Goal: Task Accomplishment & Management: Complete application form

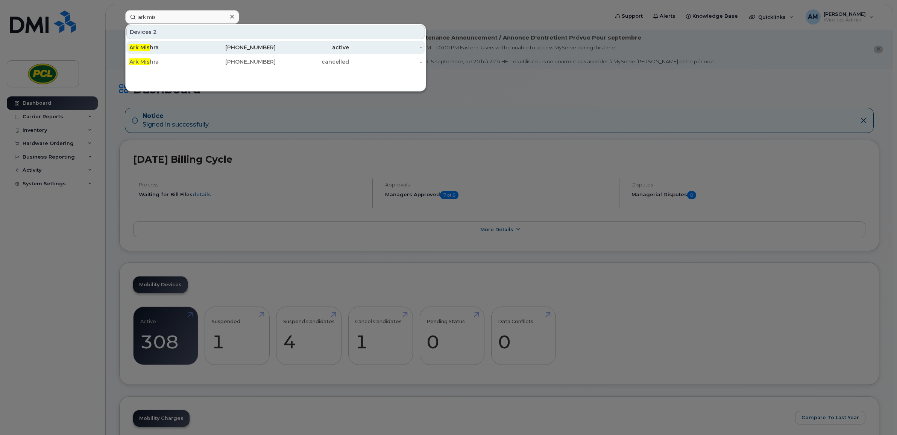
type input "ark mis"
click at [185, 46] on div "Ark Mis hra" at bounding box center [165, 48] width 73 height 8
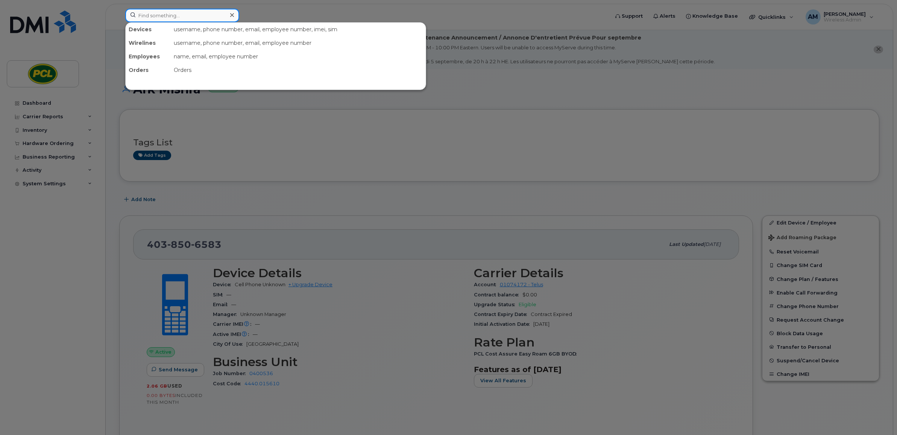
click at [189, 17] on input at bounding box center [182, 16] width 114 height 14
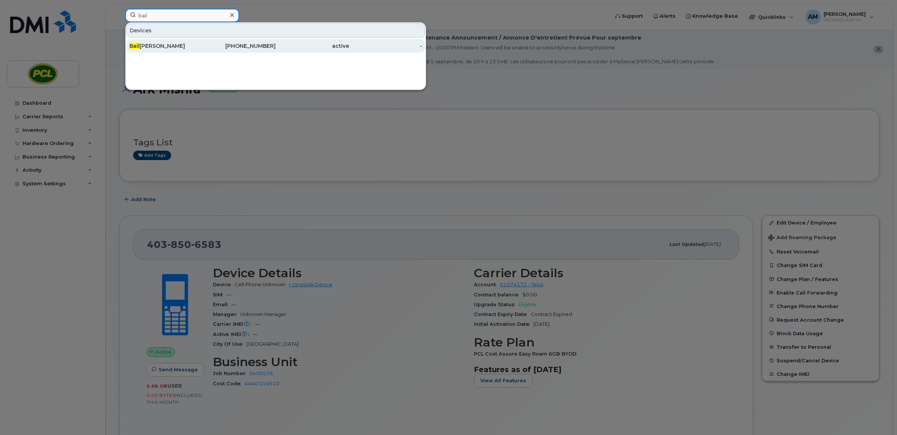
type input "bail"
click at [312, 44] on div "active" at bounding box center [312, 46] width 73 height 8
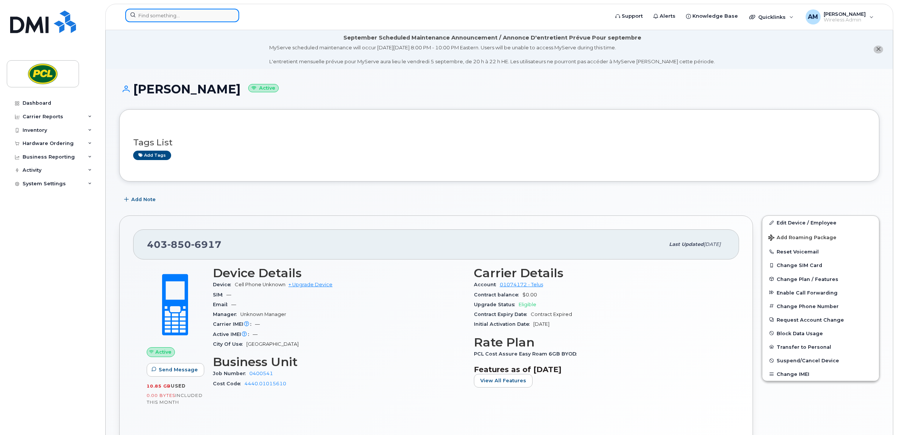
click at [179, 10] on input at bounding box center [182, 16] width 114 height 14
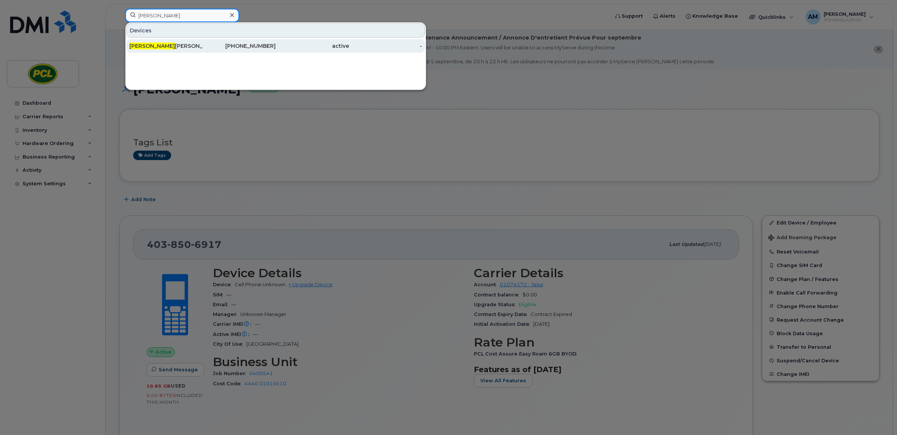
type input "giulia"
click at [173, 46] on div "Giulia Lambert" at bounding box center [165, 46] width 73 height 8
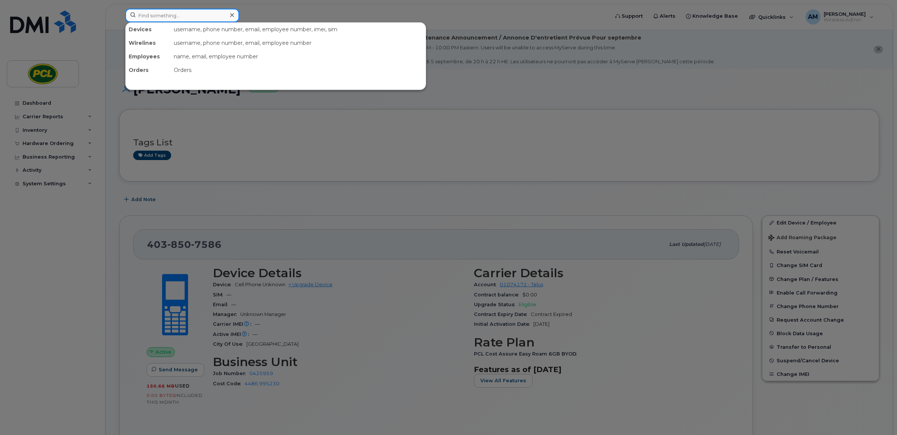
click at [163, 12] on input at bounding box center [182, 16] width 114 height 14
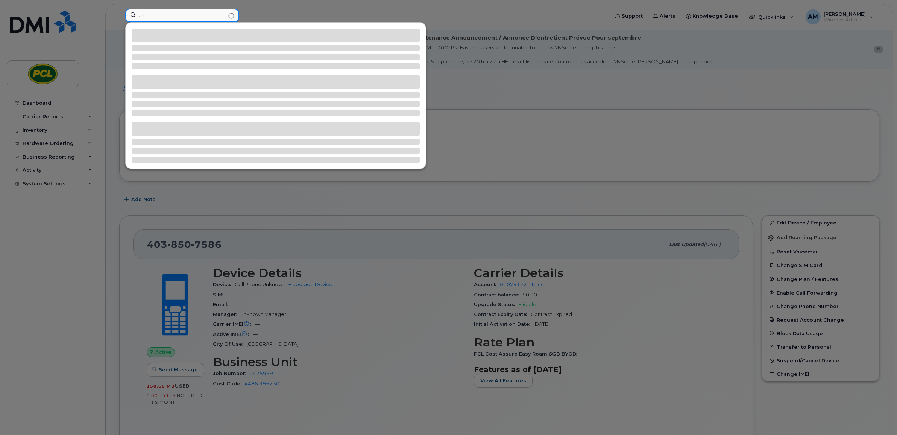
type input "a"
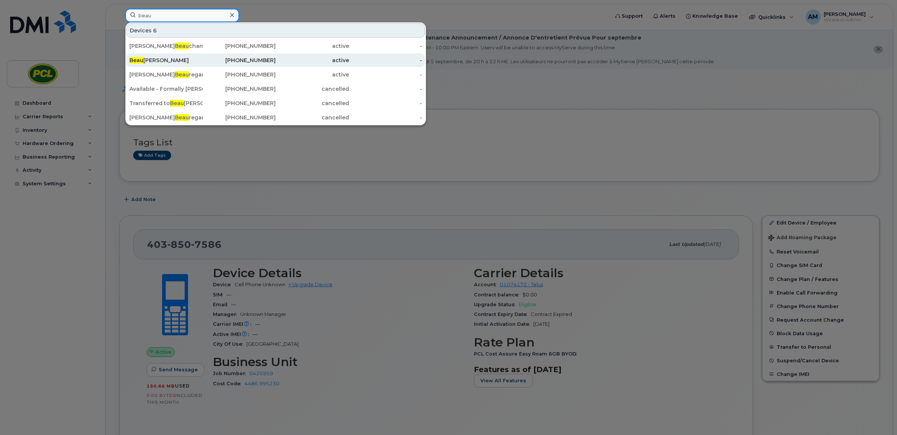
type input "beau"
click at [178, 66] on div "Beau Kirkey" at bounding box center [165, 60] width 73 height 14
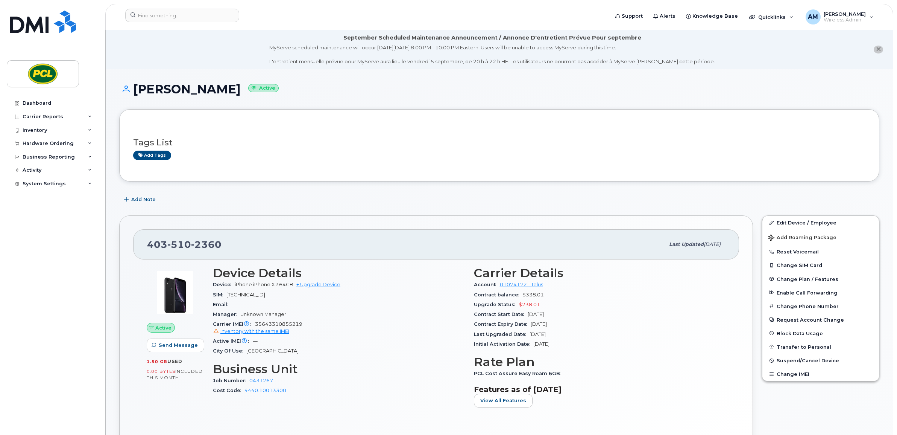
click at [638, 339] on div "Initial Activation Date Jan 15, 2025" at bounding box center [600, 344] width 252 height 10
click at [190, 18] on input at bounding box center [182, 16] width 114 height 14
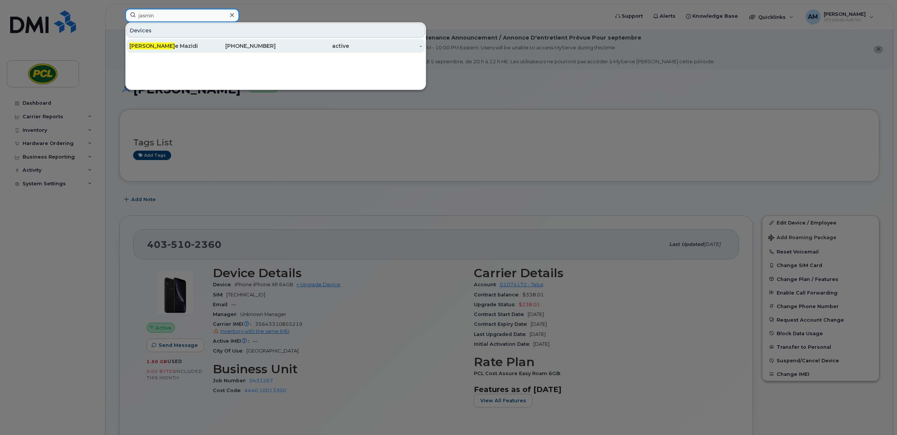
type input "jasmin"
click at [201, 44] on div "Jasmin e Mazidi" at bounding box center [165, 46] width 73 height 8
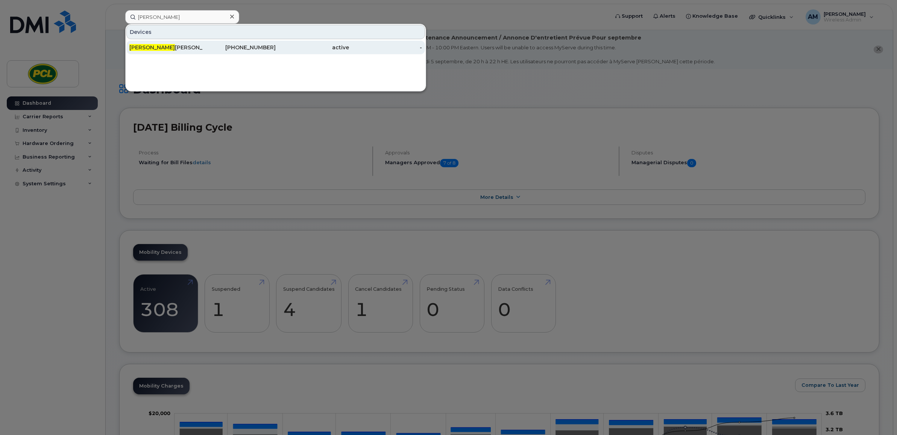
type input "quintin"
click at [178, 50] on div "Quintin Neuls" at bounding box center [165, 48] width 73 height 8
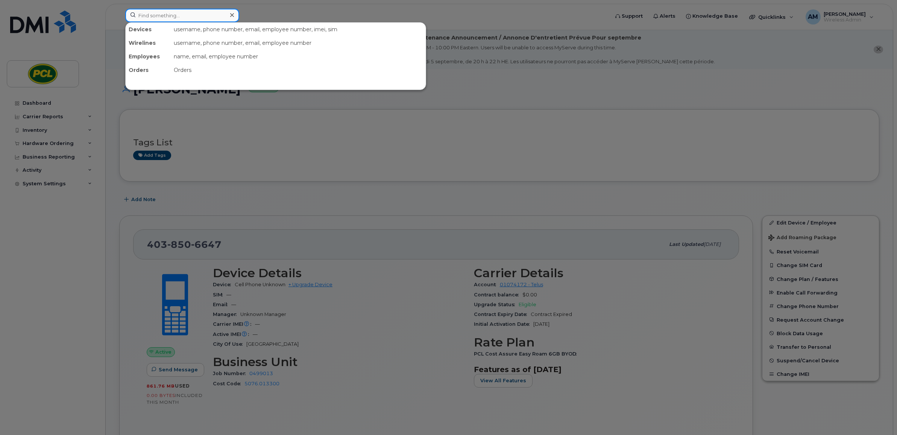
click at [197, 19] on input at bounding box center [182, 16] width 114 height 14
click at [812, 132] on div at bounding box center [448, 217] width 897 height 435
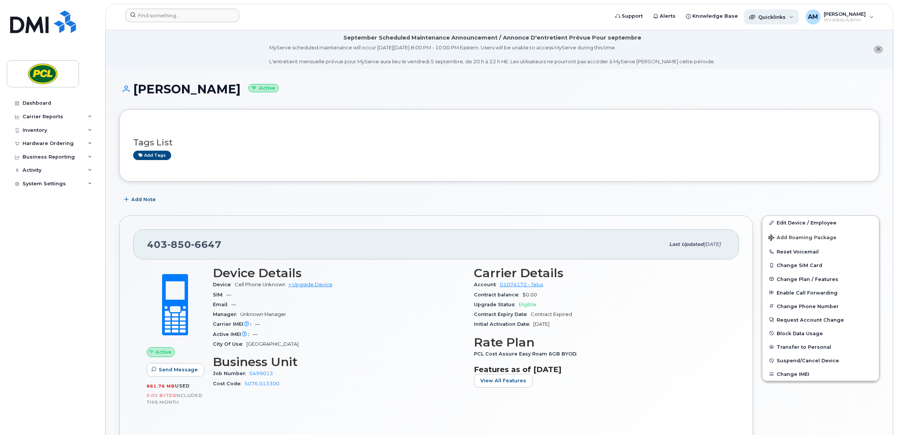
click at [794, 18] on div "Quicklinks" at bounding box center [771, 16] width 55 height 15
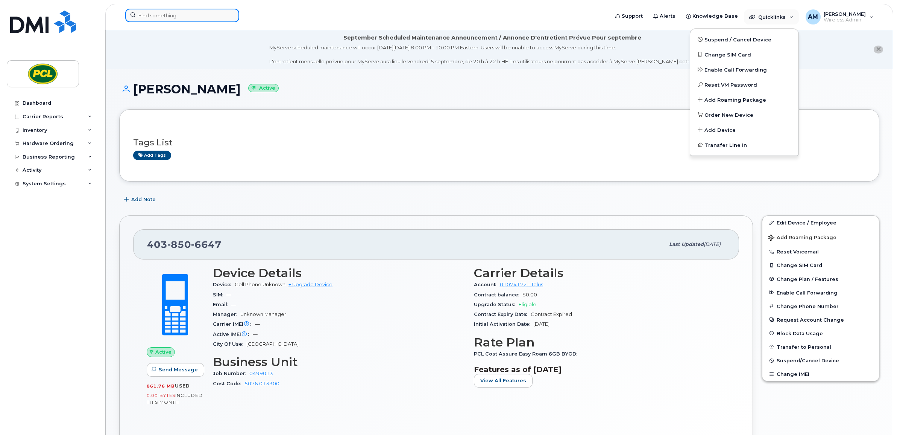
click at [199, 20] on input at bounding box center [182, 16] width 114 height 14
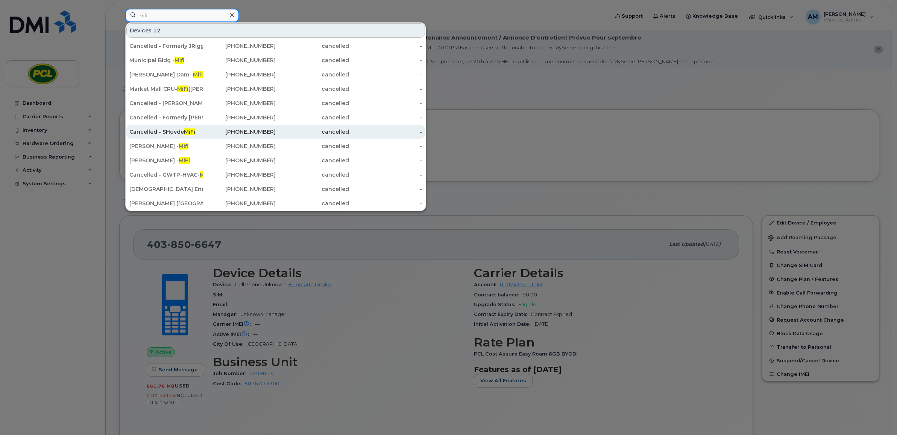
scroll to position [94, 0]
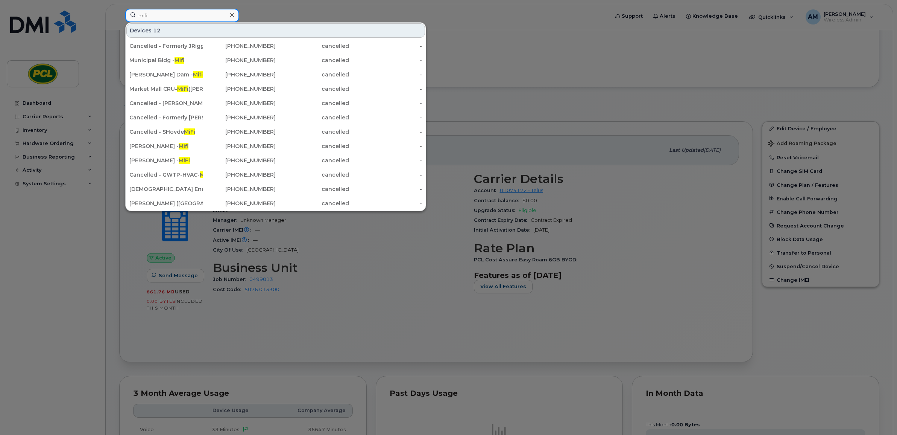
type input "mifi"
click at [527, 60] on div at bounding box center [448, 217] width 897 height 435
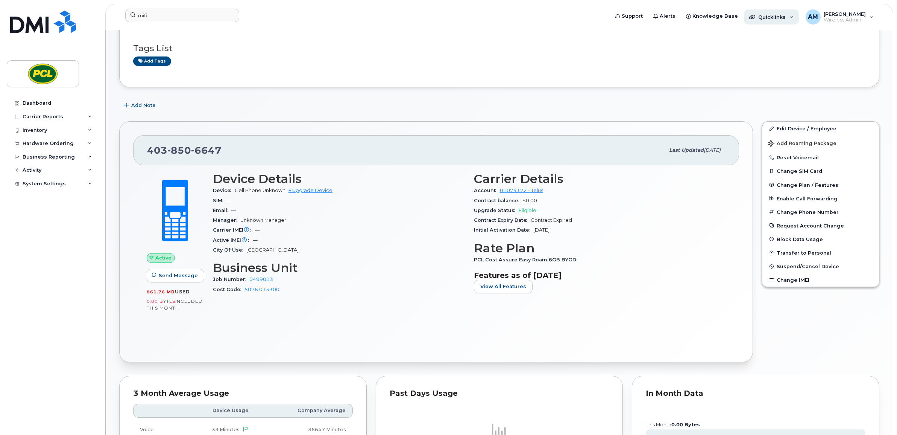
click at [786, 17] on span "Quicklinks" at bounding box center [771, 17] width 27 height 6
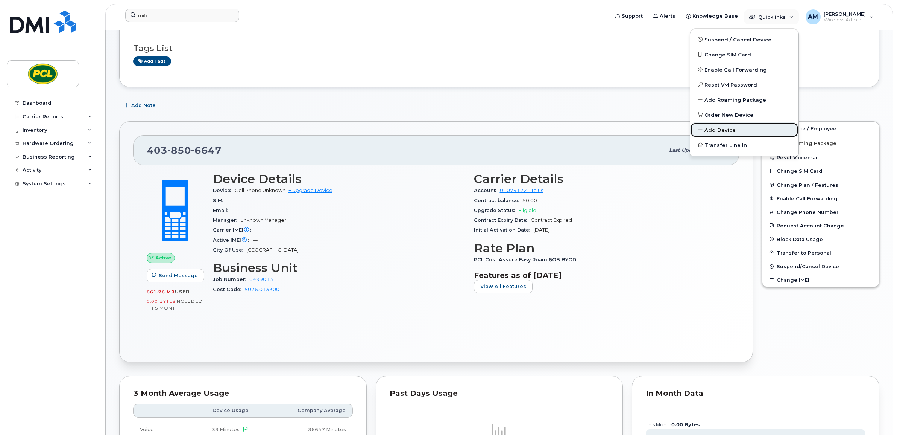
click at [727, 129] on span "Add Device" at bounding box center [720, 130] width 31 height 8
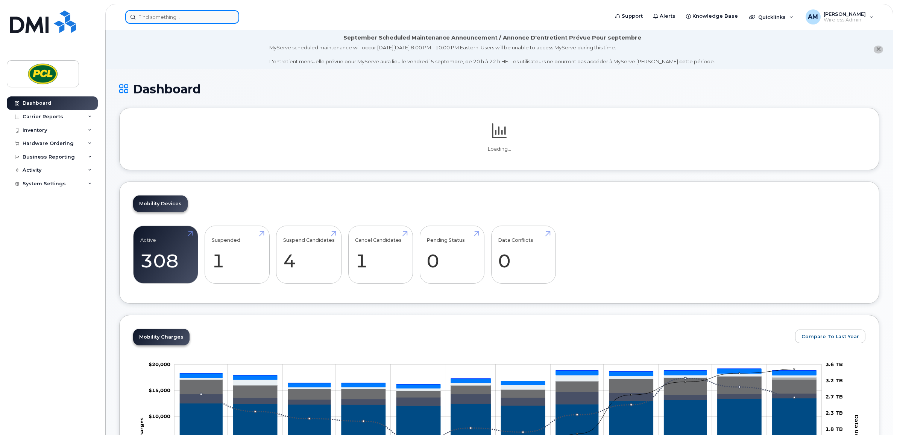
click at [185, 21] on input at bounding box center [182, 17] width 114 height 14
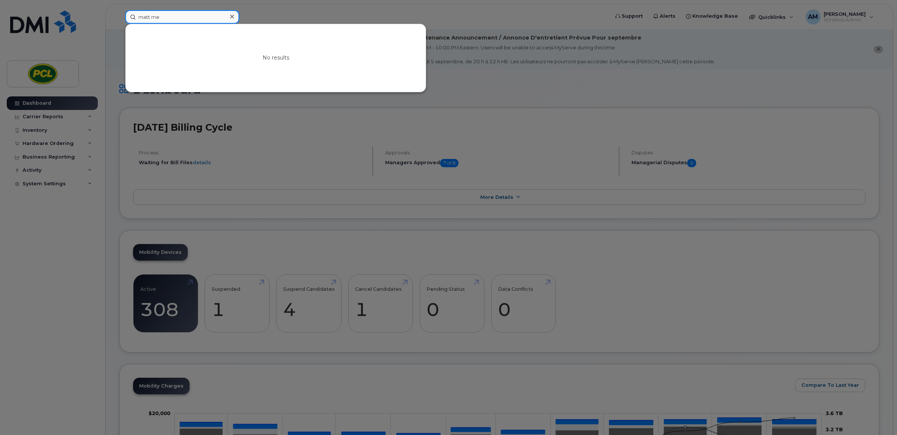
type input "matt mez"
click at [448, 125] on div at bounding box center [448, 217] width 897 height 435
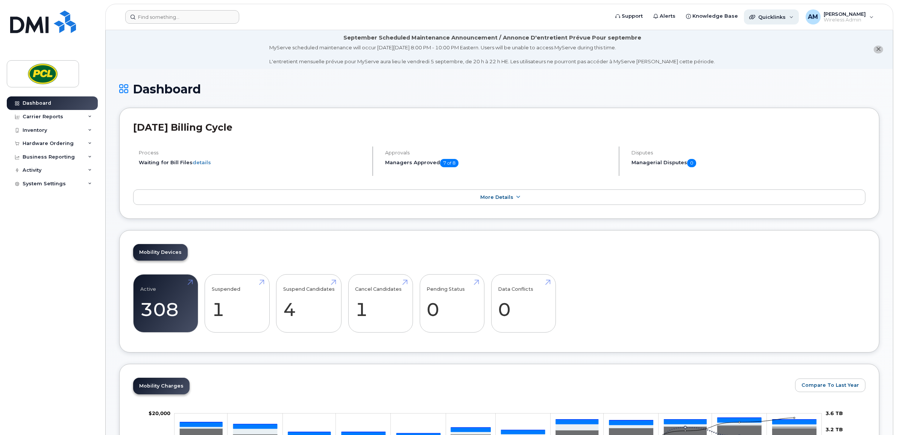
click at [794, 20] on div "Quicklinks" at bounding box center [771, 16] width 55 height 15
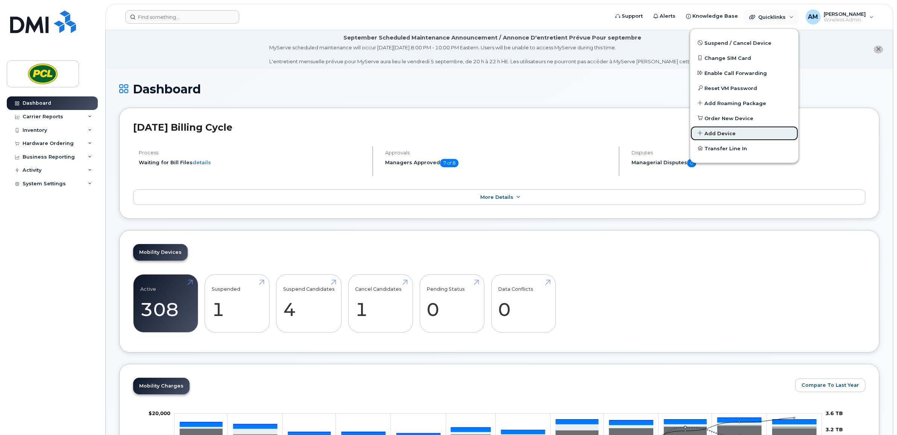
click at [731, 130] on span "Add Device" at bounding box center [720, 134] width 31 height 8
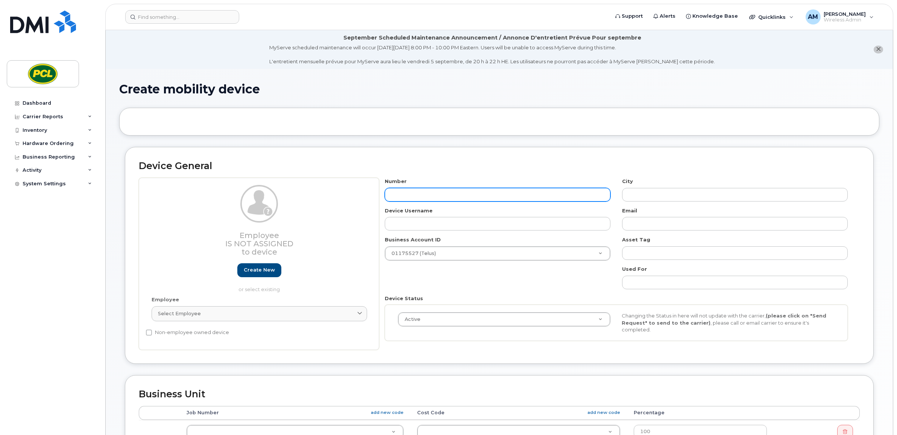
click at [439, 195] on input "text" at bounding box center [498, 195] width 226 height 14
click at [447, 193] on input "text" at bounding box center [498, 195] width 226 height 14
type input "40381"
type input "?"
type input "403818"
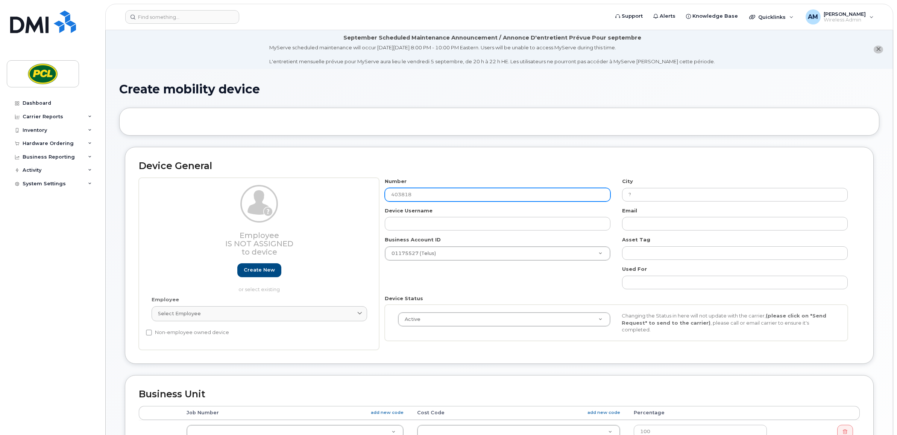
type input "[GEOGRAPHIC_DATA]"
type input "4038187791"
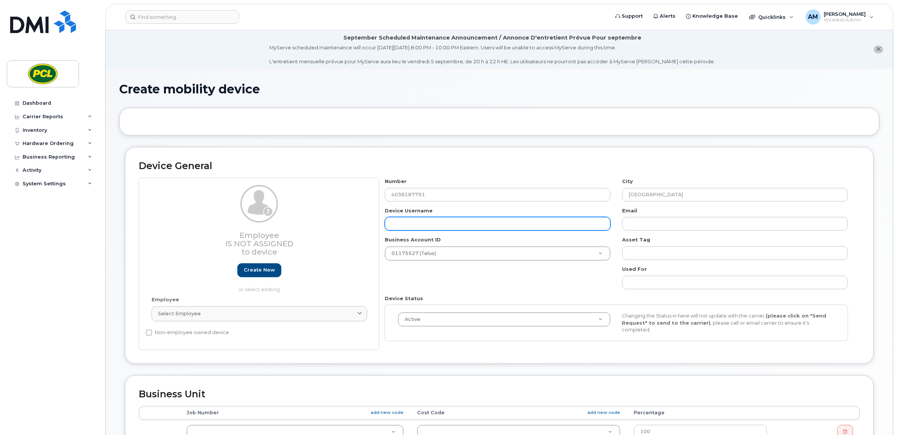
click at [416, 226] on input "text" at bounding box center [498, 224] width 226 height 14
type input "Matt Meszaros"
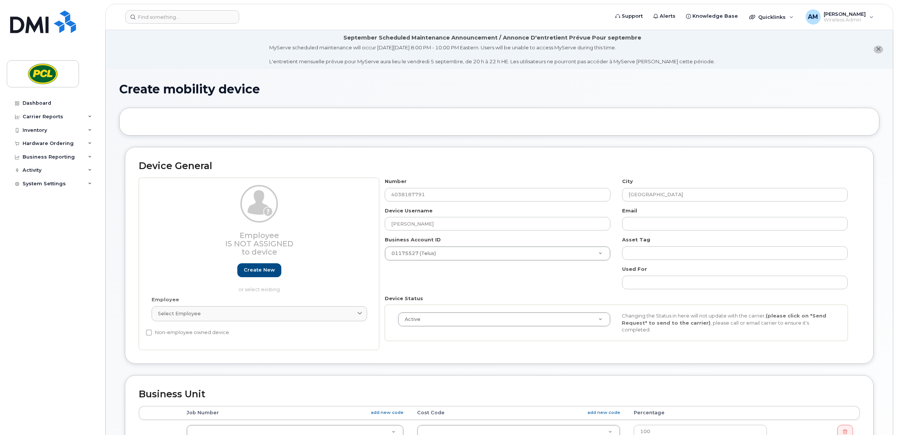
click at [451, 281] on div "Number 4038187791 City Calgary Device Username Matt Meszaros Email Business Acc…" at bounding box center [616, 262] width 475 height 169
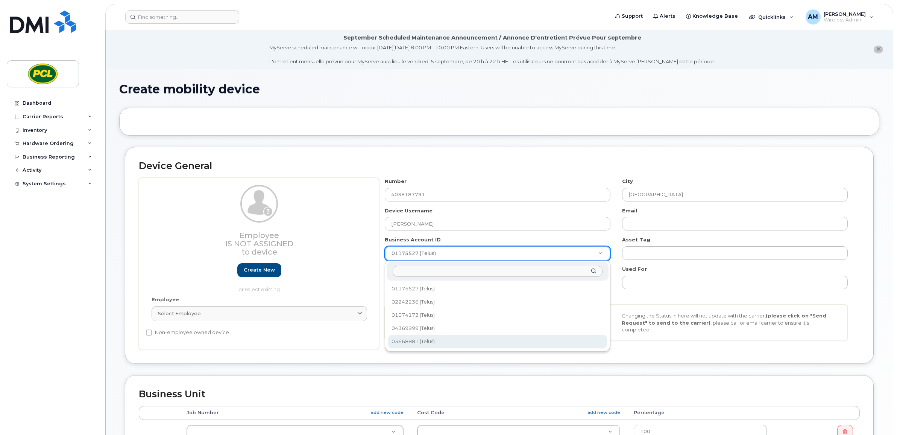
select select "719"
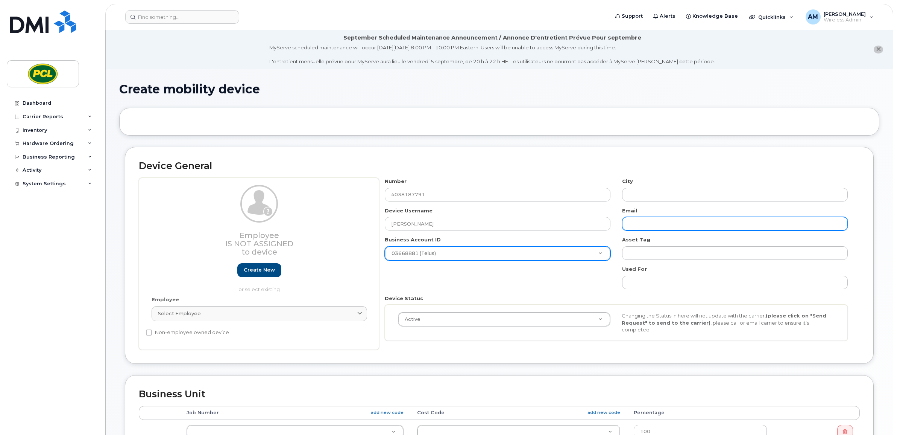
click at [658, 221] on input "text" at bounding box center [735, 224] width 226 height 14
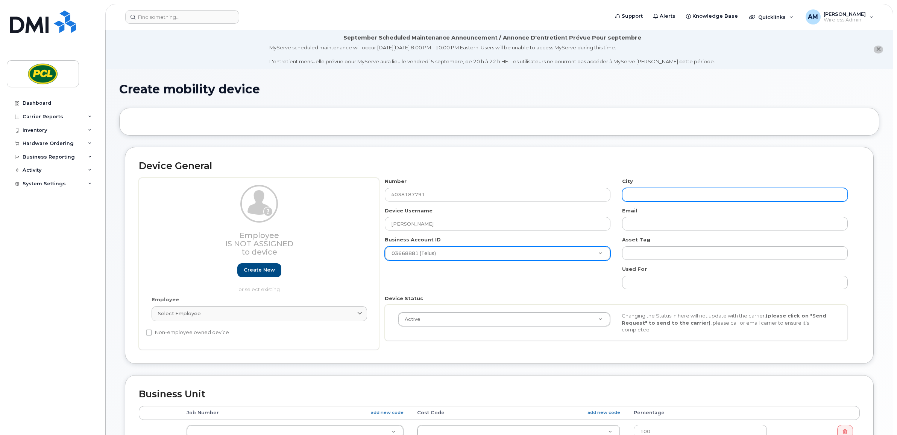
click at [659, 192] on input "text" at bounding box center [735, 195] width 226 height 14
type input "[GEOGRAPHIC_DATA]"
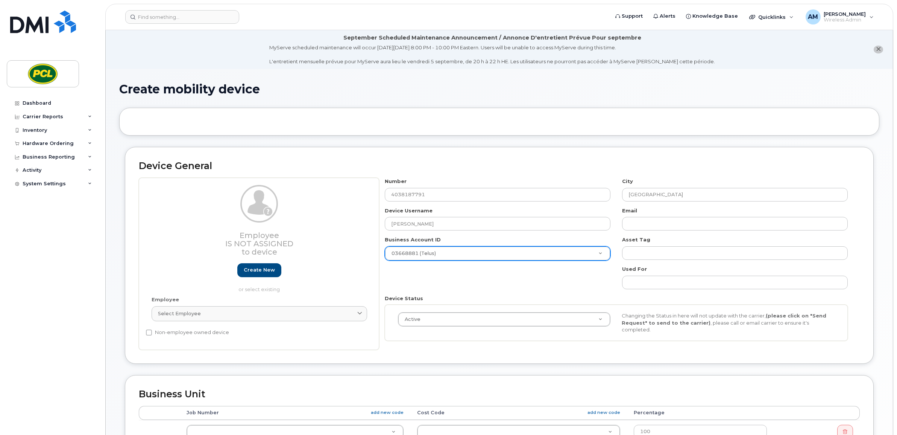
click at [552, 271] on div "Number 4038187791 City Calgary Device Username Matt Meszaros Email Business Acc…" at bounding box center [616, 262] width 475 height 169
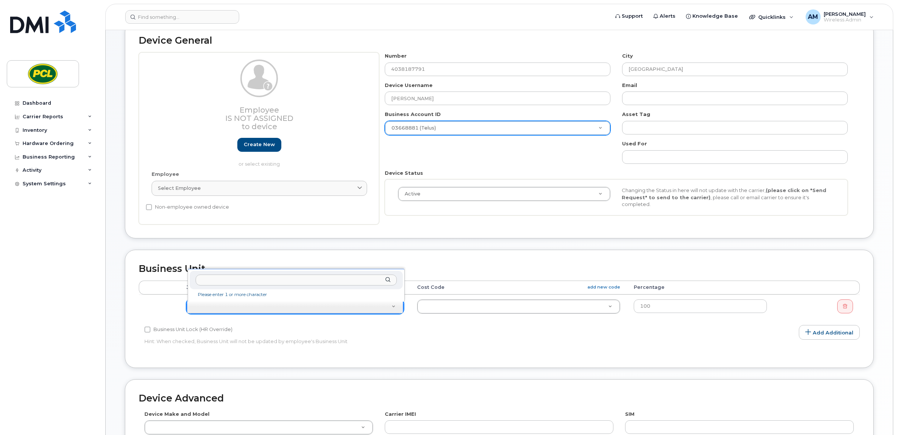
click at [304, 279] on input "text" at bounding box center [296, 279] width 201 height 11
paste input "0405550"
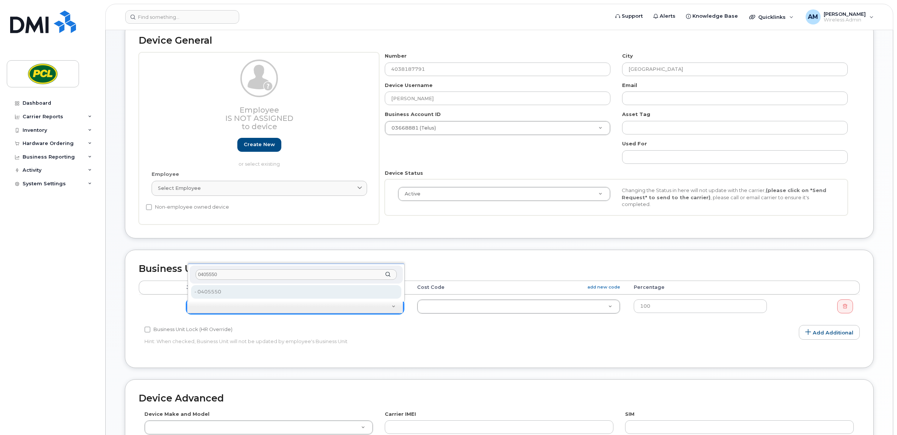
type input "0405550"
type input "2207723"
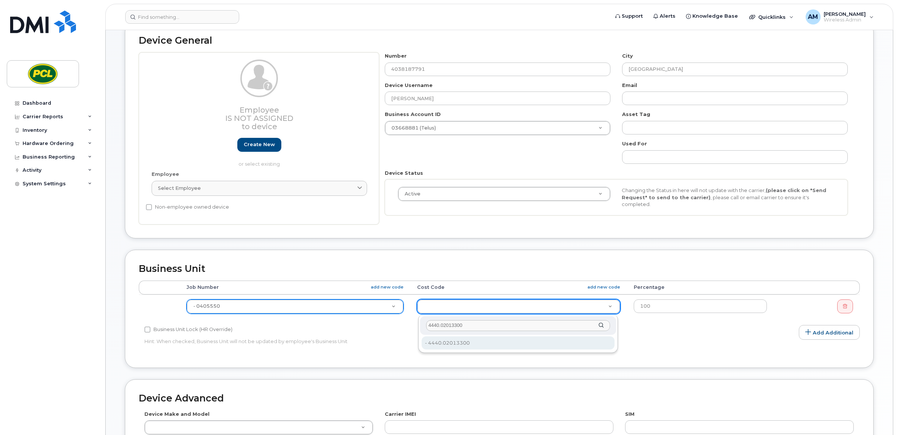
type input "4440.02013300"
type input "7558"
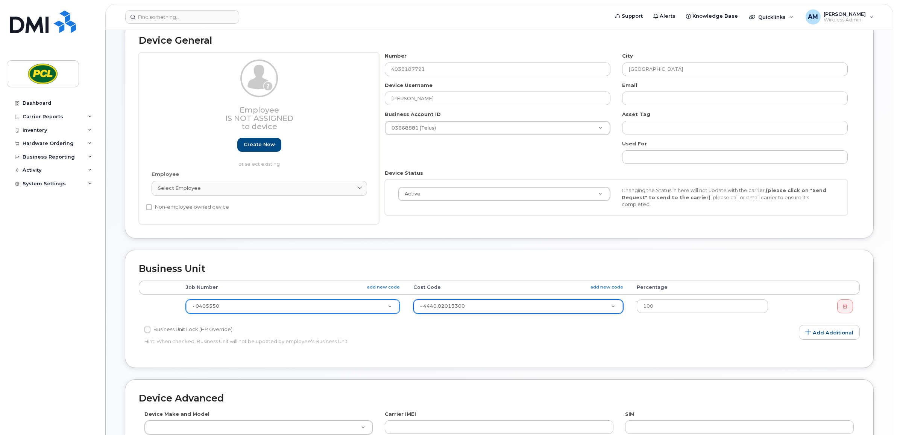
scroll to position [282, 0]
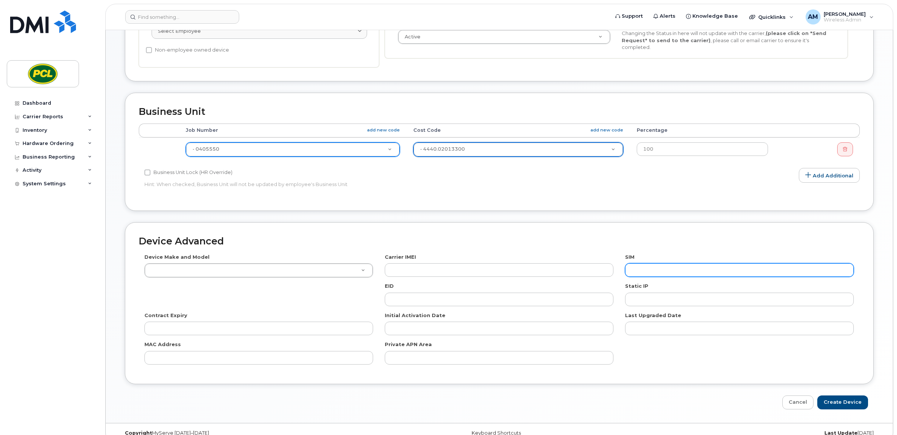
click at [678, 269] on input "text" at bounding box center [739, 270] width 229 height 14
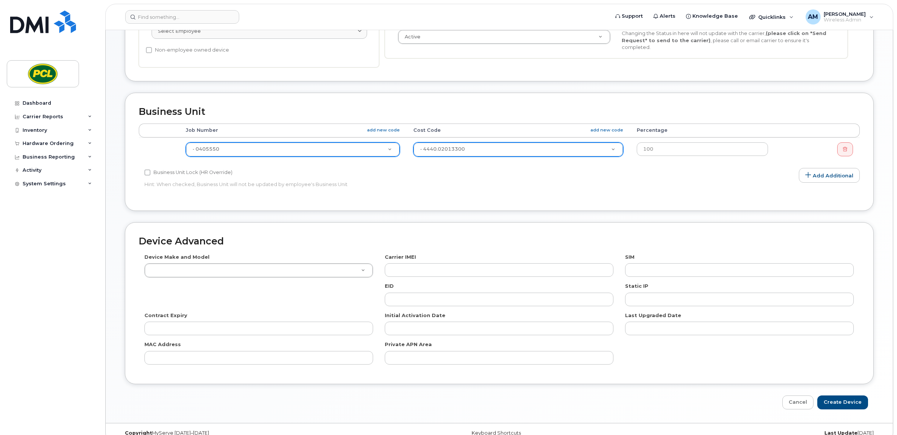
drag, startPoint x: 674, startPoint y: 322, endPoint x: 669, endPoint y: 315, distance: 8.9
click at [674, 322] on div "Last Upgraded Date" at bounding box center [740, 324] width 240 height 24
click at [646, 261] on div "SIM" at bounding box center [740, 265] width 240 height 24
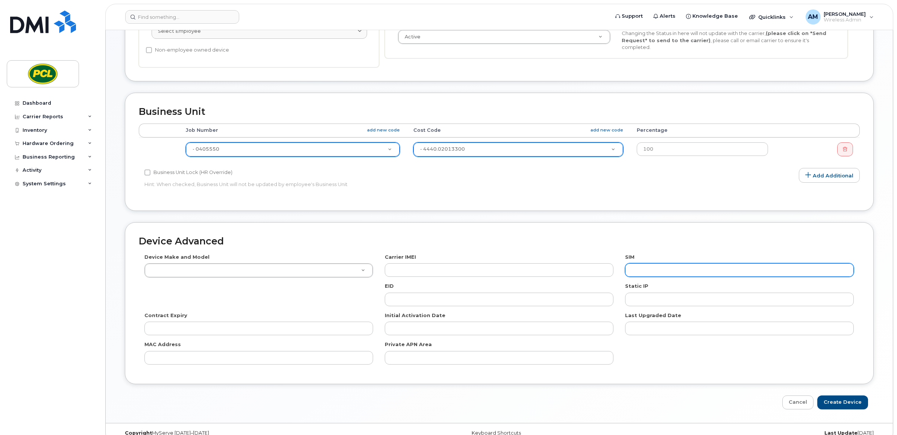
click at [643, 270] on input "text" at bounding box center [739, 270] width 229 height 14
paste input "8912230102116804836"
drag, startPoint x: 669, startPoint y: 263, endPoint x: 667, endPoint y: 271, distance: 7.7
click at [669, 263] on div "SIM 8912230102116804836" at bounding box center [740, 265] width 240 height 24
click at [667, 271] on input "8912230102116804836" at bounding box center [739, 270] width 229 height 14
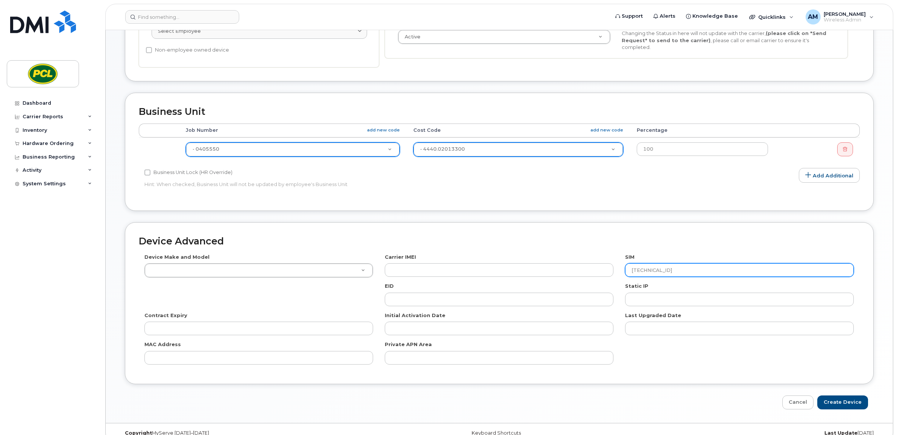
click at [667, 271] on input "8912230102116804836" at bounding box center [739, 270] width 229 height 14
paste input "01293151"
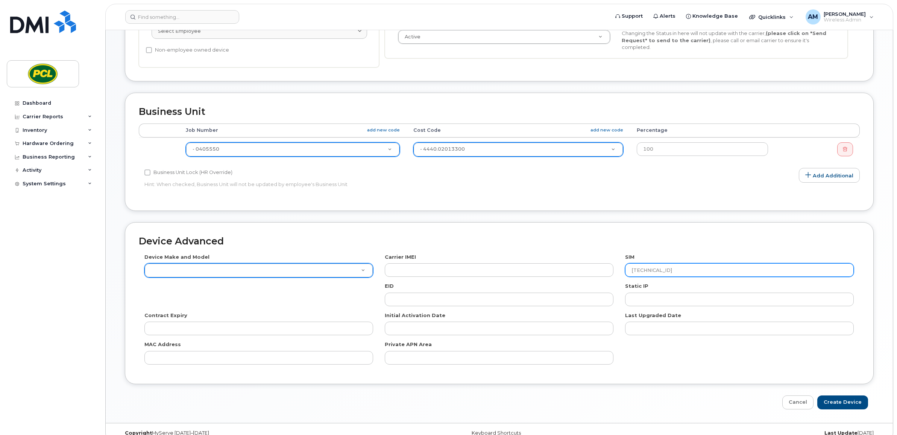
type input "8912230102101293151"
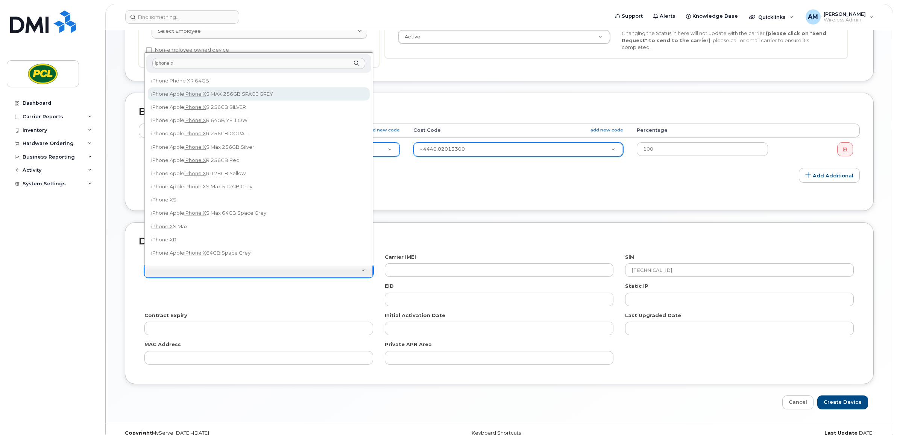
type input "iphone x"
select select "2469"
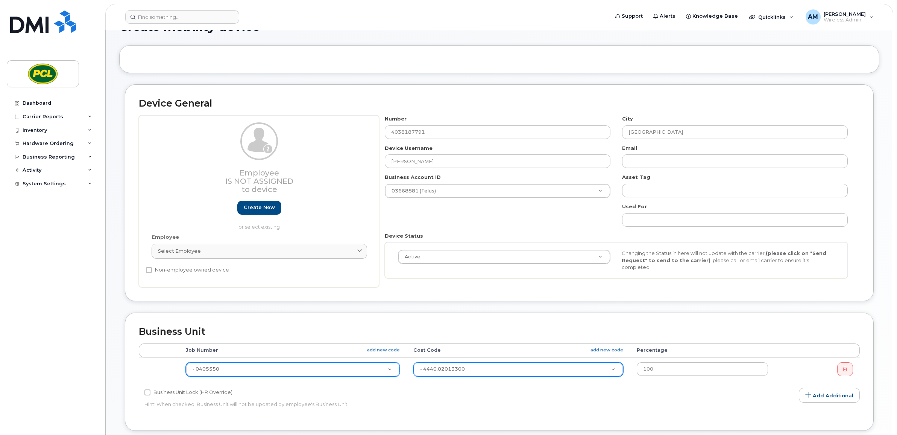
scroll to position [296, 0]
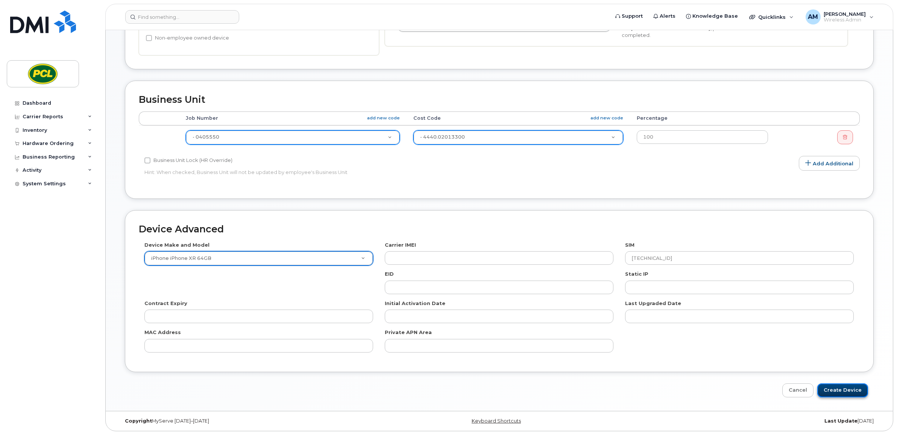
click at [845, 388] on input "Create Device" at bounding box center [843, 390] width 51 height 14
type input "Saving..."
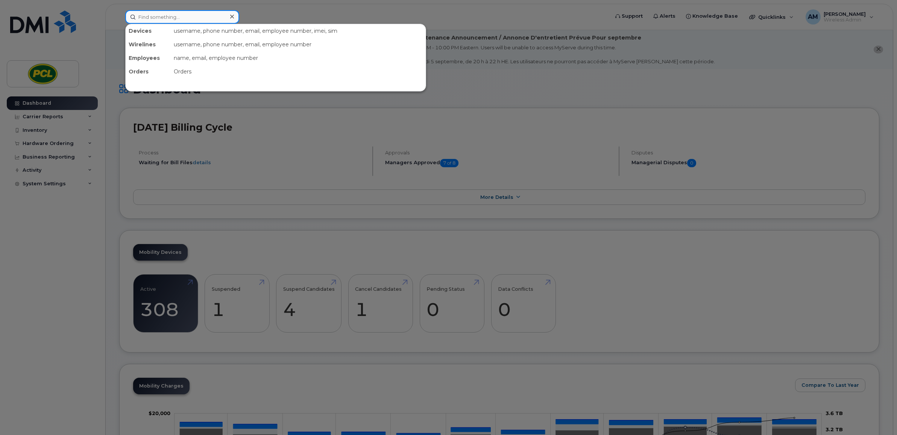
click at [178, 15] on input at bounding box center [182, 17] width 114 height 14
click at [187, 19] on input at bounding box center [182, 17] width 114 height 14
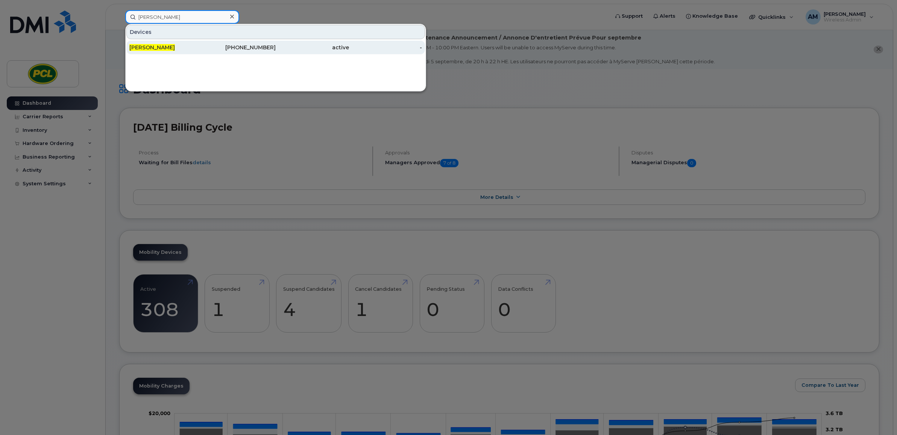
type input "alan ross"
click at [174, 43] on div "Alan Ross" at bounding box center [165, 48] width 73 height 14
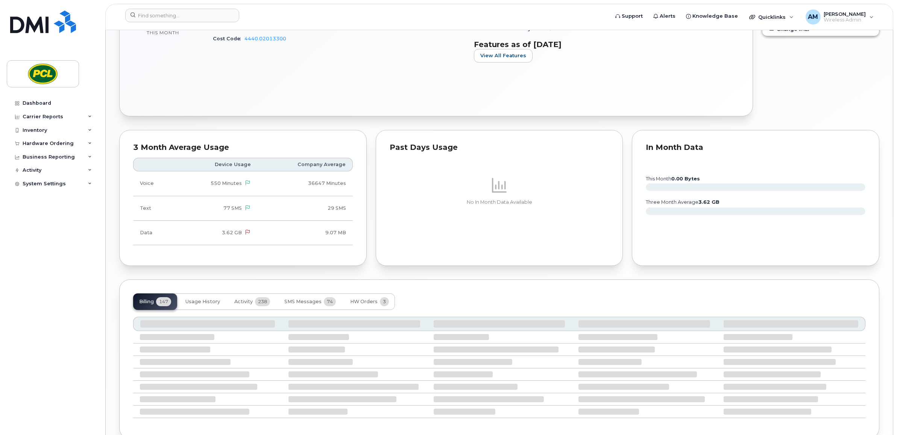
scroll to position [219, 0]
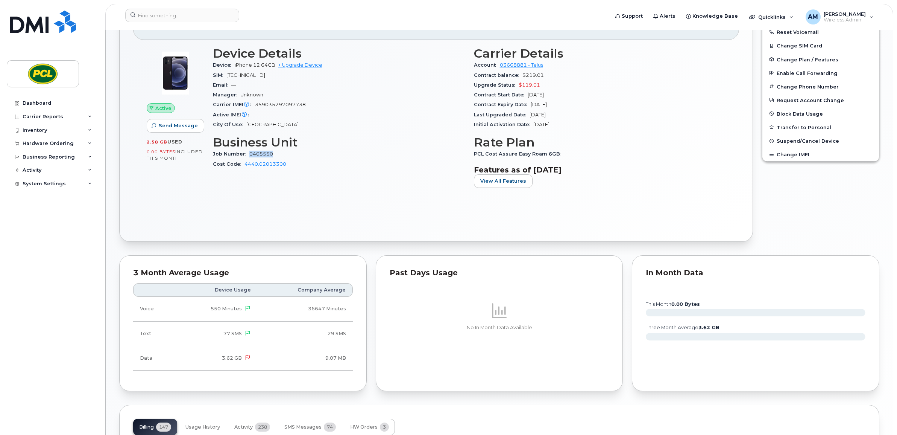
drag, startPoint x: 288, startPoint y: 153, endPoint x: 249, endPoint y: 155, distance: 39.2
click at [249, 155] on div "Job Number 0405550" at bounding box center [339, 154] width 252 height 10
copy link "0405550"
drag, startPoint x: 307, startPoint y: 164, endPoint x: 243, endPoint y: 166, distance: 64.0
click at [243, 166] on div "Cost Code 4440.02013300" at bounding box center [339, 164] width 252 height 10
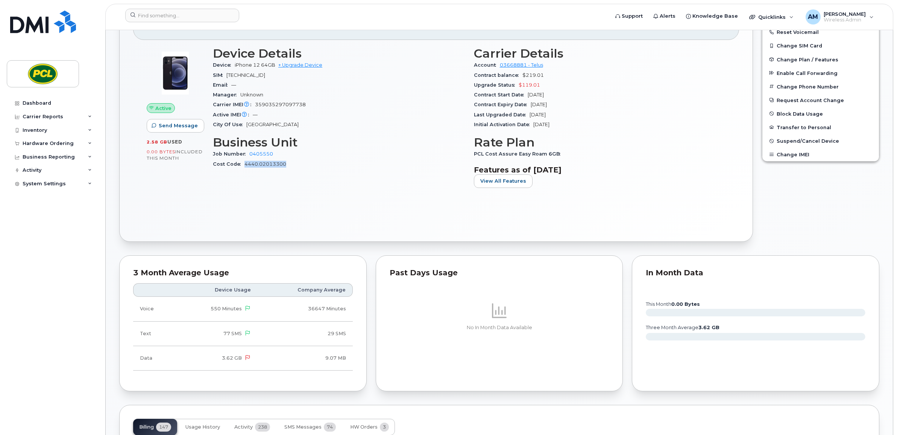
copy link "4440.02013300"
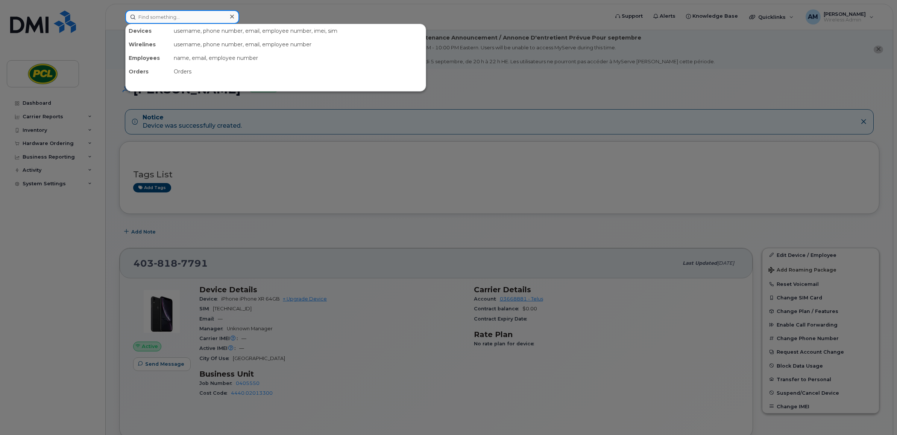
click at [199, 17] on input at bounding box center [182, 17] width 114 height 14
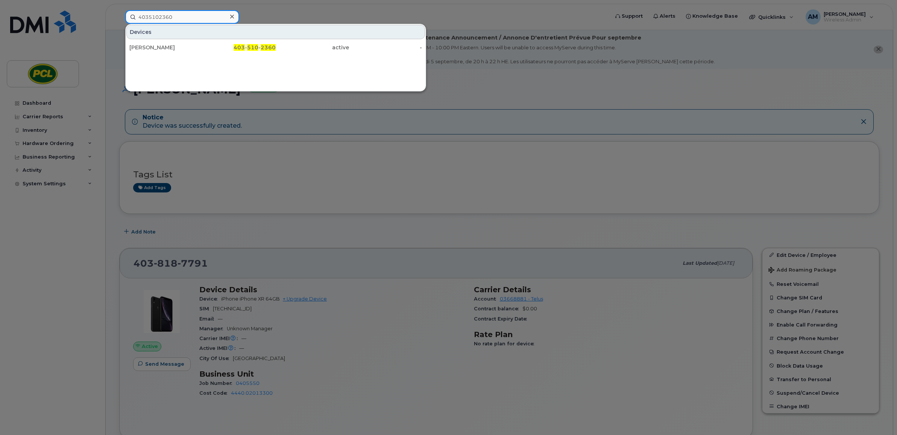
type input "4035102360"
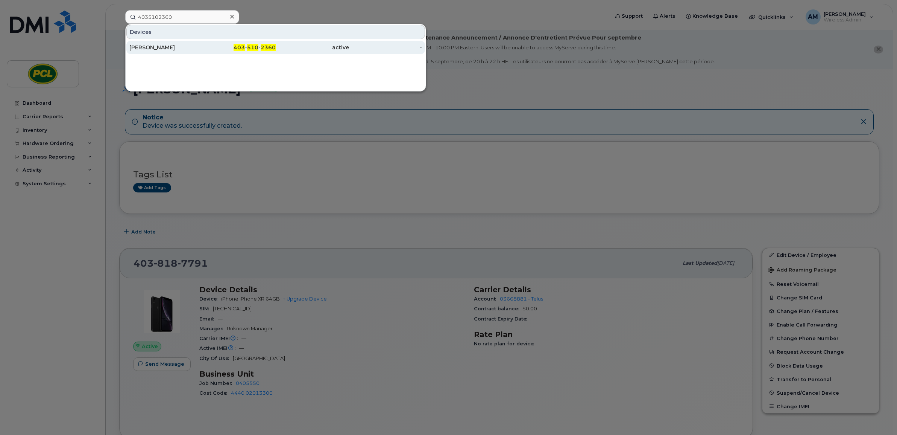
click at [224, 46] on div "403 - 510 - 2360" at bounding box center [239, 48] width 73 height 8
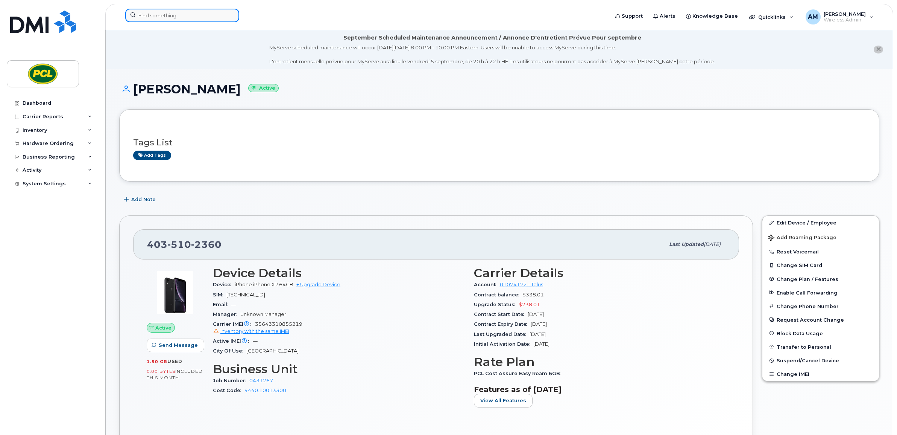
click at [155, 10] on input at bounding box center [182, 16] width 114 height 14
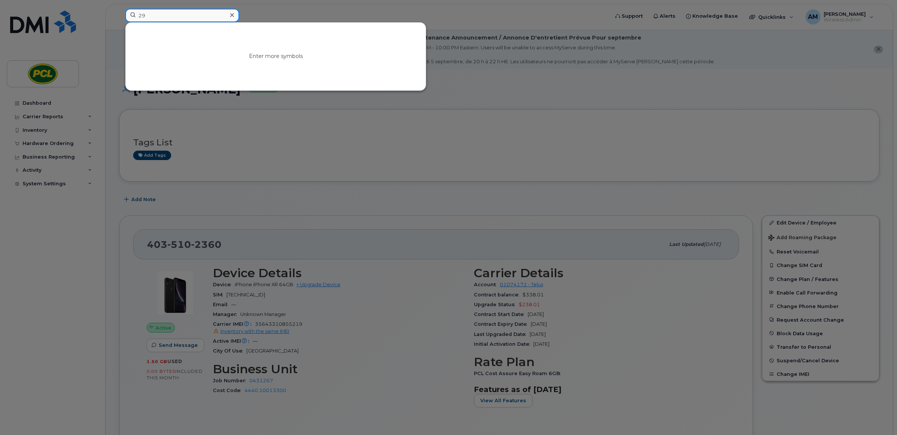
type input "2"
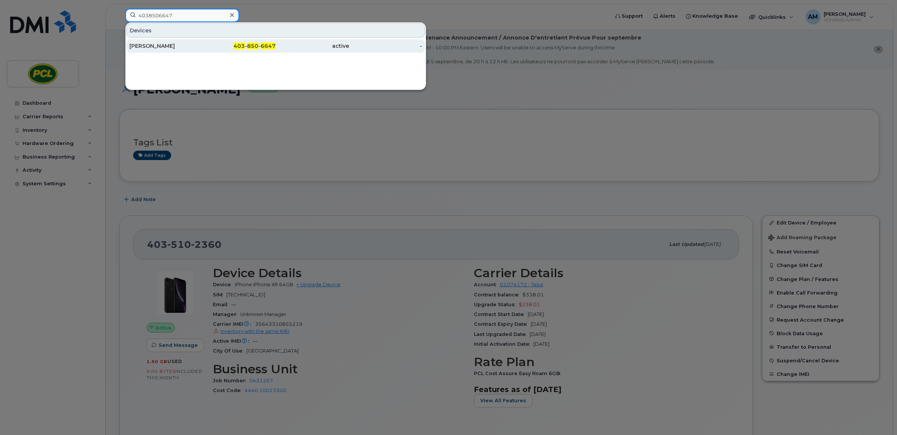
type input "4038506647"
click at [181, 46] on div "[PERSON_NAME]" at bounding box center [165, 46] width 73 height 8
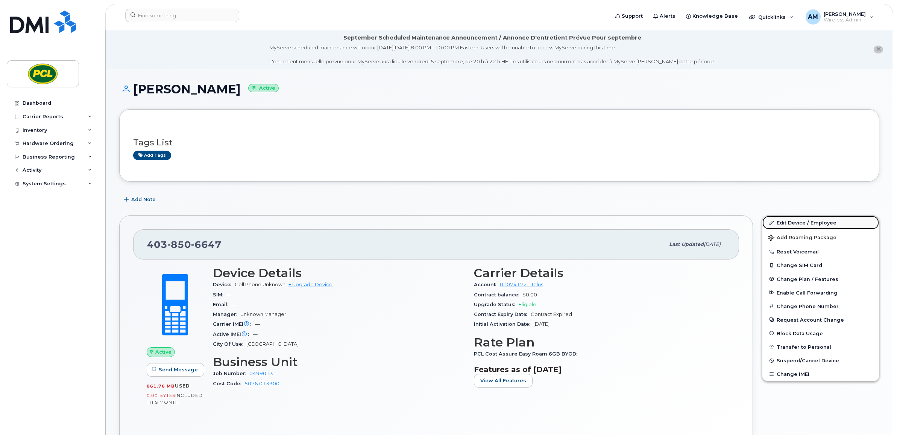
click at [813, 222] on link "Edit Device / Employee" at bounding box center [821, 223] width 117 height 14
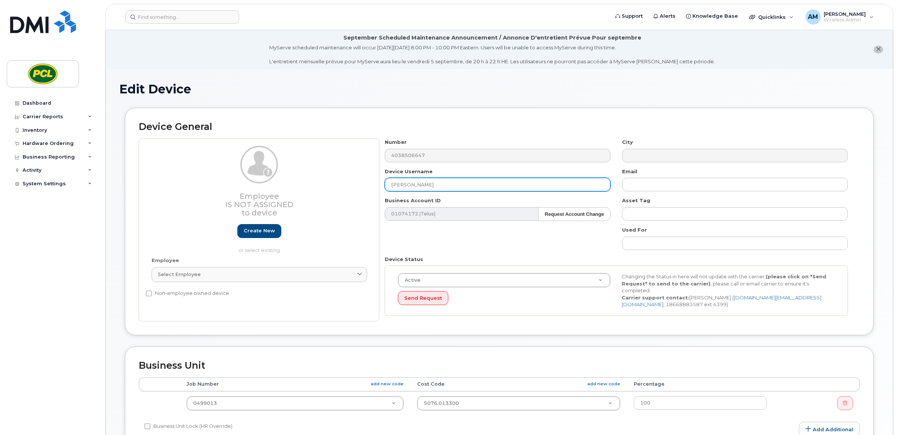
drag, startPoint x: 429, startPoint y: 184, endPoint x: 297, endPoint y: 180, distance: 131.7
click at [297, 180] on div "Employee Is not assigned to device Create new or select existing Employee Selec…" at bounding box center [499, 229] width 721 height 182
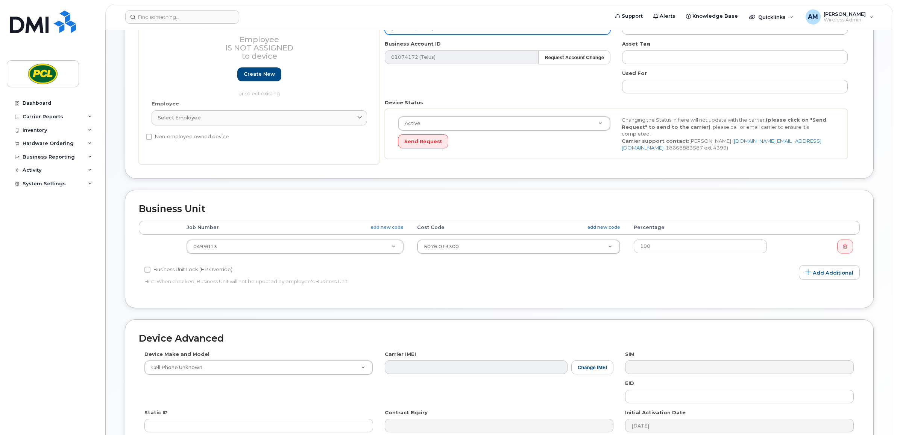
scroll to position [264, 0]
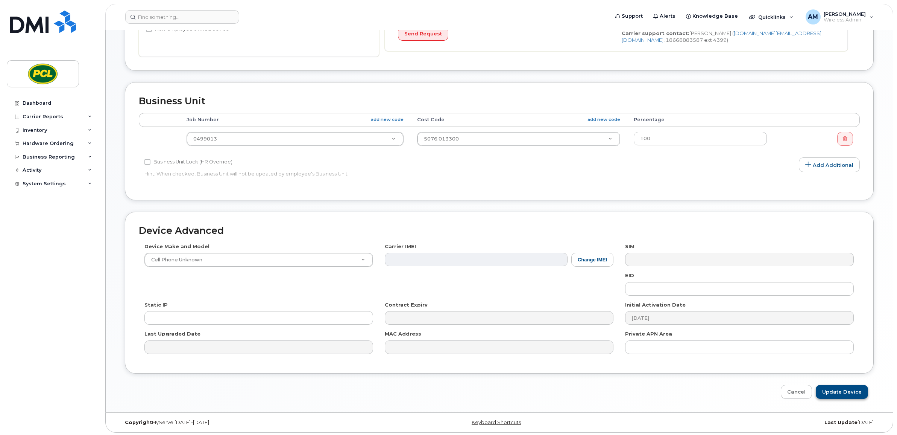
type input "[PERSON_NAME]"
click at [833, 389] on input "Update Device" at bounding box center [842, 392] width 52 height 14
type input "Saving..."
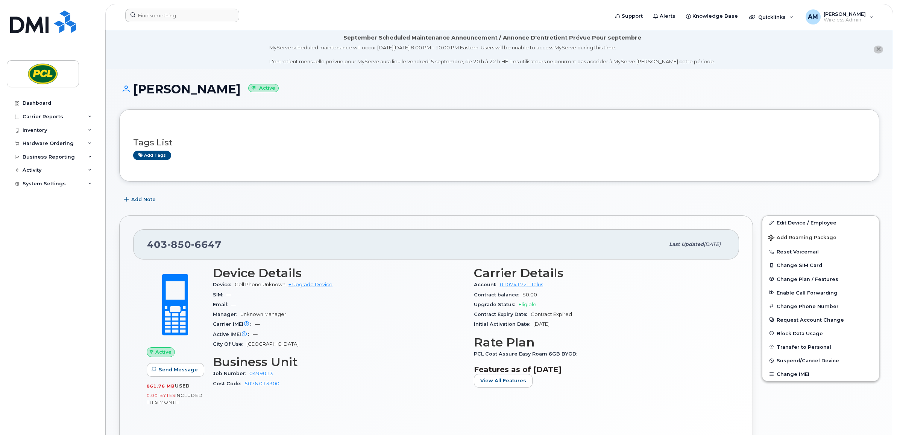
click at [168, 23] on div at bounding box center [364, 17] width 491 height 17
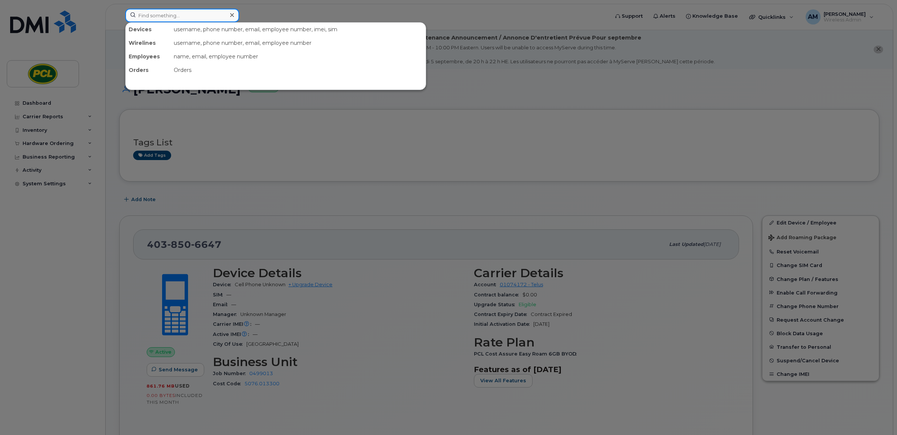
click at [174, 15] on input at bounding box center [182, 16] width 114 height 14
paste input "Ark Mishra"
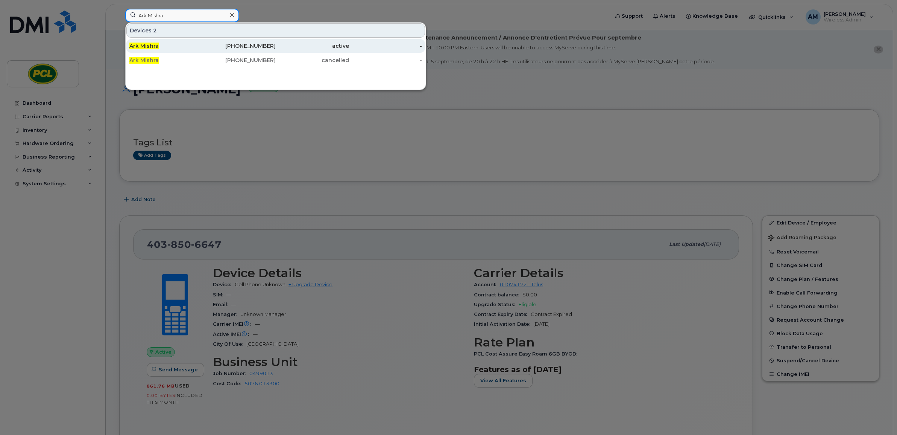
type input "Ark Mishra"
click at [174, 42] on div "Ark Mishra" at bounding box center [165, 46] width 73 height 14
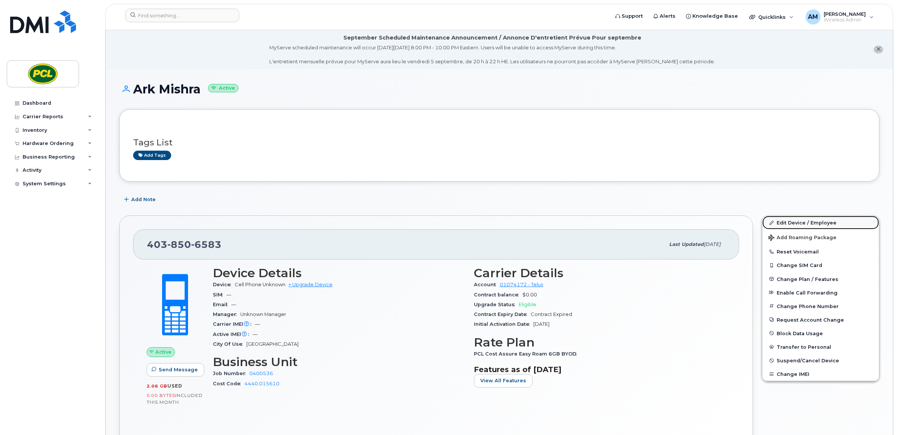
click at [804, 219] on link "Edit Device / Employee" at bounding box center [821, 223] width 117 height 14
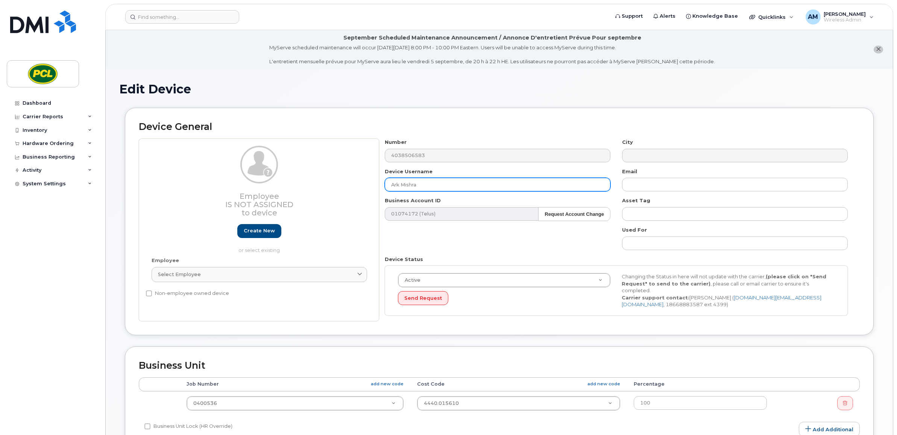
drag, startPoint x: 432, startPoint y: 182, endPoint x: 323, endPoint y: 188, distance: 109.3
click at [323, 188] on div "Employee Is not assigned to device Create new or select existing Employee Selec…" at bounding box center [499, 229] width 721 height 182
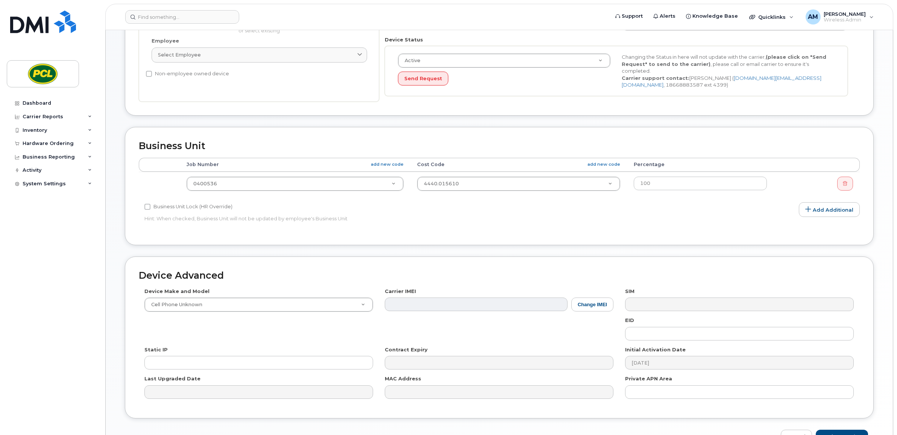
scroll to position [264, 0]
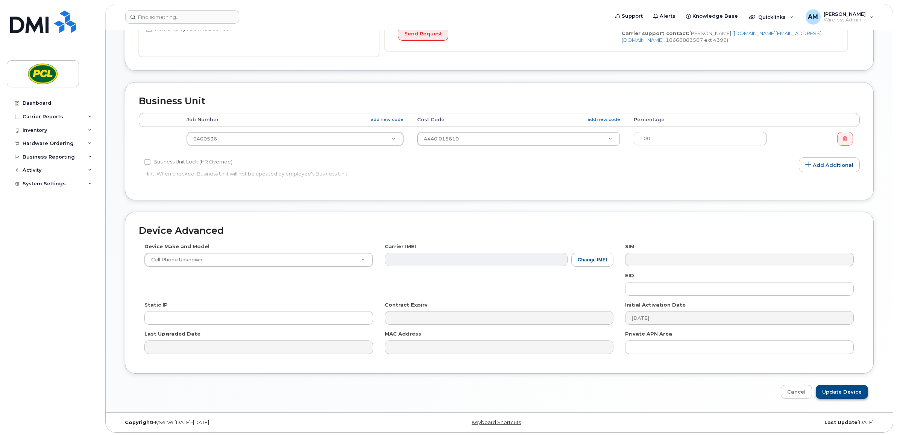
type input "[PERSON_NAME]"
click at [849, 387] on input "Update Device" at bounding box center [842, 392] width 52 height 14
type input "Saving..."
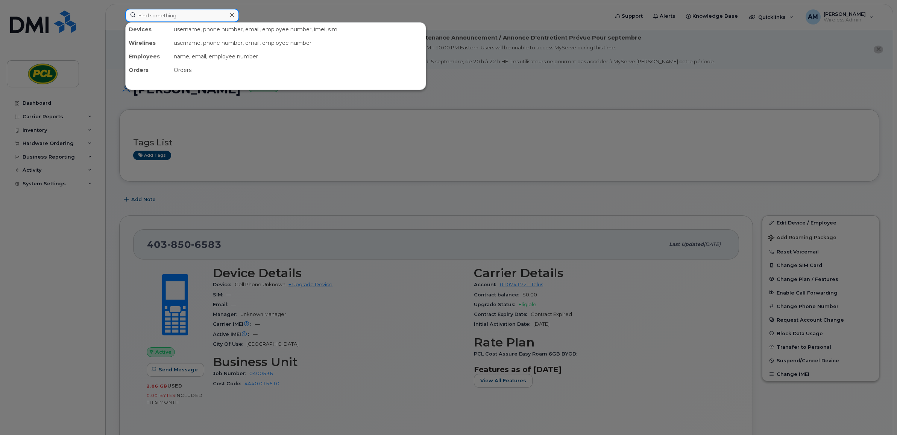
click at [201, 12] on input at bounding box center [182, 16] width 114 height 14
paste input "[PERSON_NAME]"
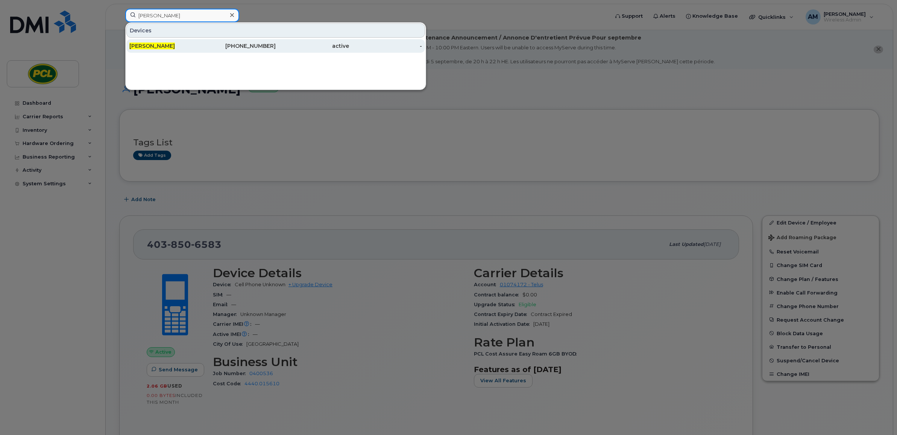
type input "[PERSON_NAME]"
click at [189, 46] on div "[PERSON_NAME]" at bounding box center [165, 46] width 73 height 8
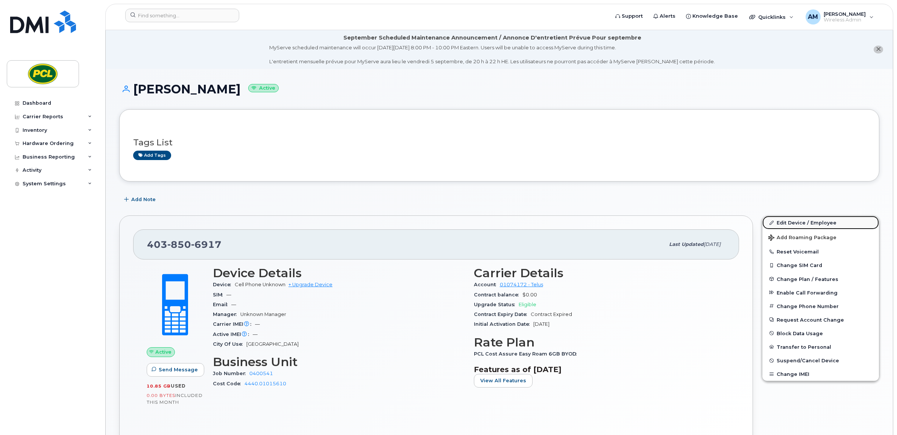
click at [796, 221] on link "Edit Device / Employee" at bounding box center [821, 223] width 117 height 14
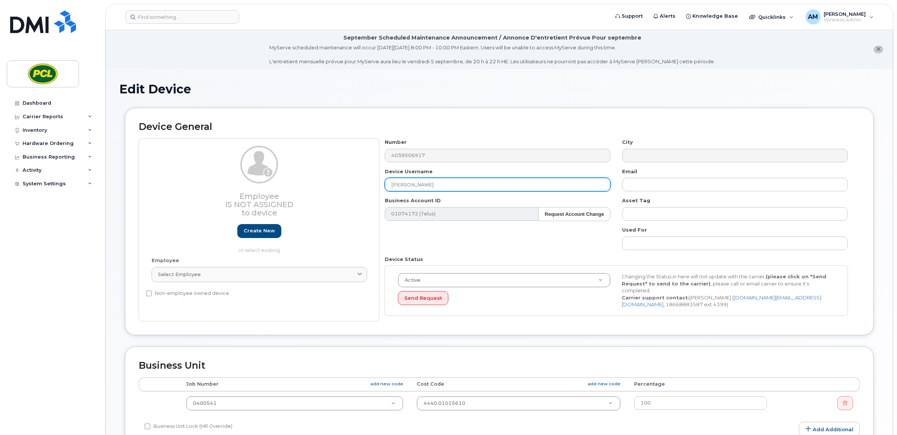
drag, startPoint x: 472, startPoint y: 182, endPoint x: 362, endPoint y: 191, distance: 110.2
click at [362, 191] on div "Employee Is not assigned to device Create new or select existing Employee Selec…" at bounding box center [499, 229] width 721 height 182
paste input "[PERSON_NAME]"
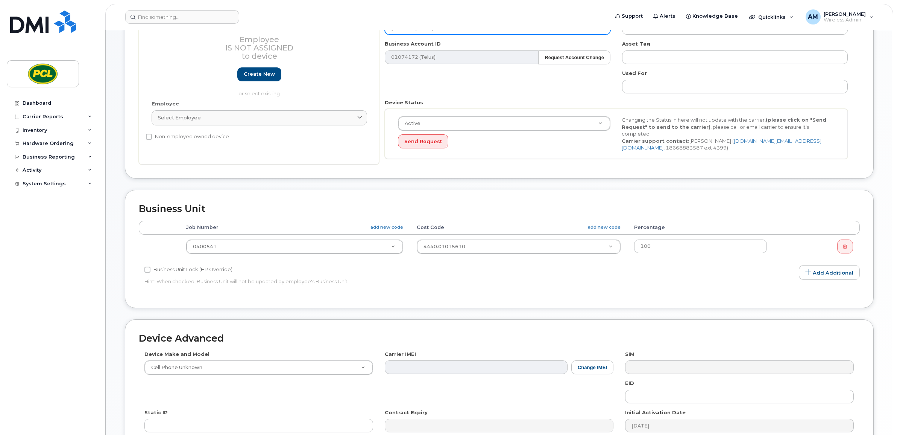
scroll to position [264, 0]
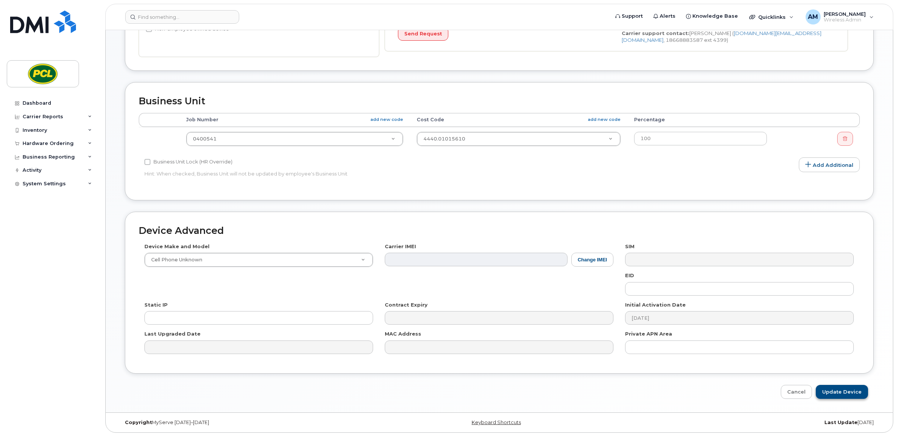
type input "[PERSON_NAME]"
click at [843, 389] on input "Update Device" at bounding box center [842, 392] width 52 height 14
type input "Saving..."
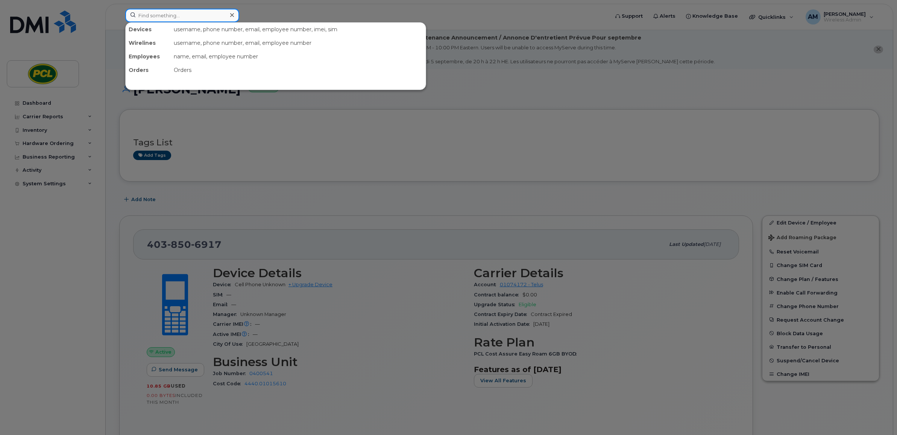
click at [149, 22] on div "Devices username, phone number, email, employee number, imei, sim Wirelines use…" at bounding box center [364, 16] width 479 height 14
paste input "[PERSON_NAME]"
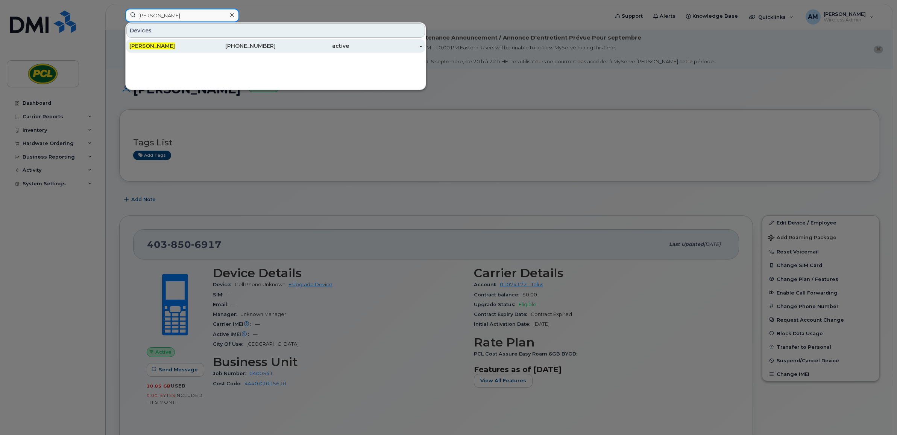
type input "[PERSON_NAME]"
click at [161, 44] on span "[PERSON_NAME]" at bounding box center [152, 46] width 46 height 7
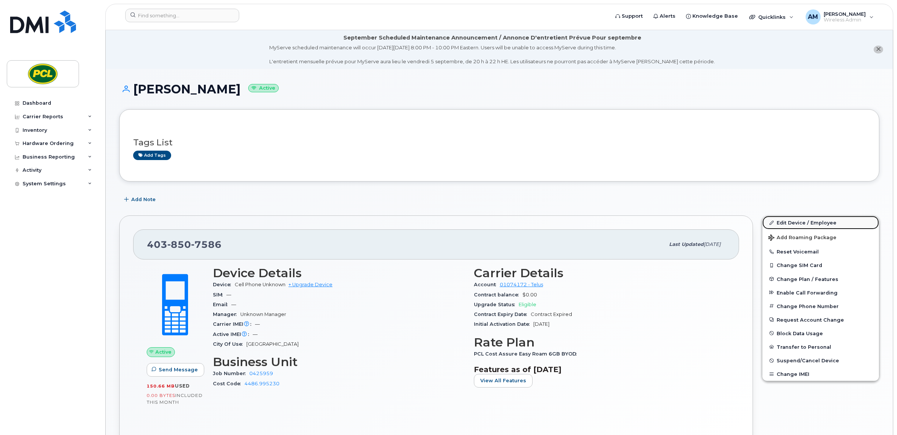
click at [814, 220] on link "Edit Device / Employee" at bounding box center [821, 223] width 117 height 14
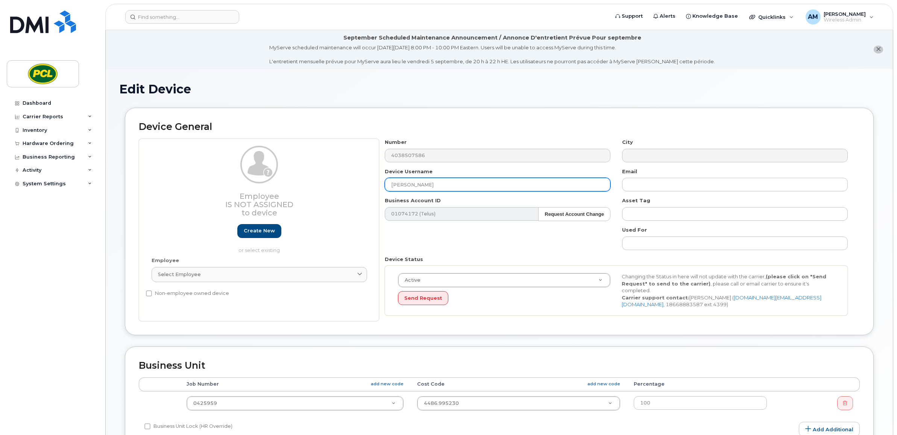
click at [498, 189] on input "[PERSON_NAME]" at bounding box center [498, 185] width 226 height 14
paste input "[PERSON_NAME]"
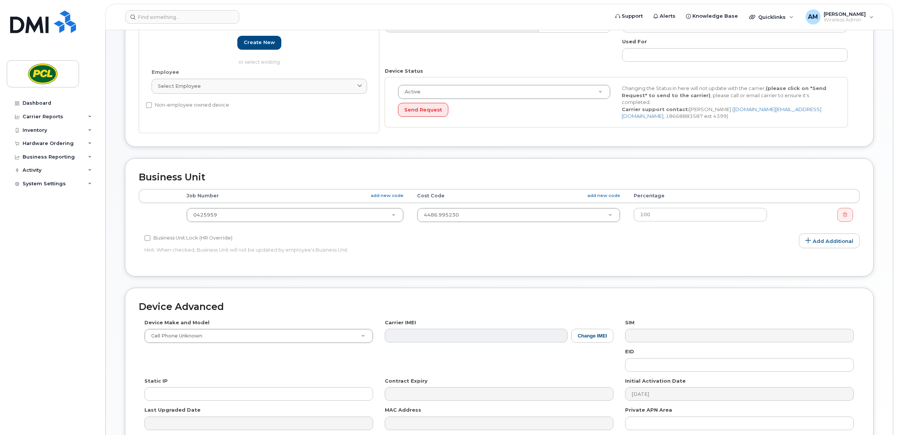
scroll to position [264, 0]
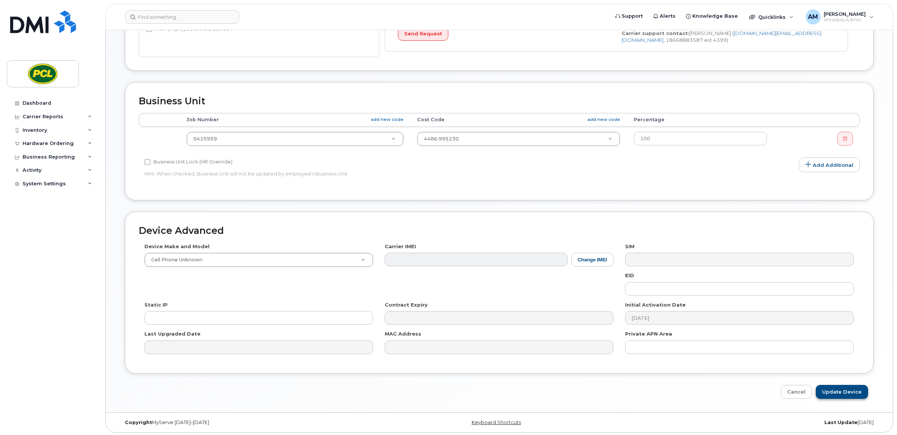
type input "[PERSON_NAME]"
click at [843, 388] on input "Update Device" at bounding box center [842, 392] width 52 height 14
type input "Saving..."
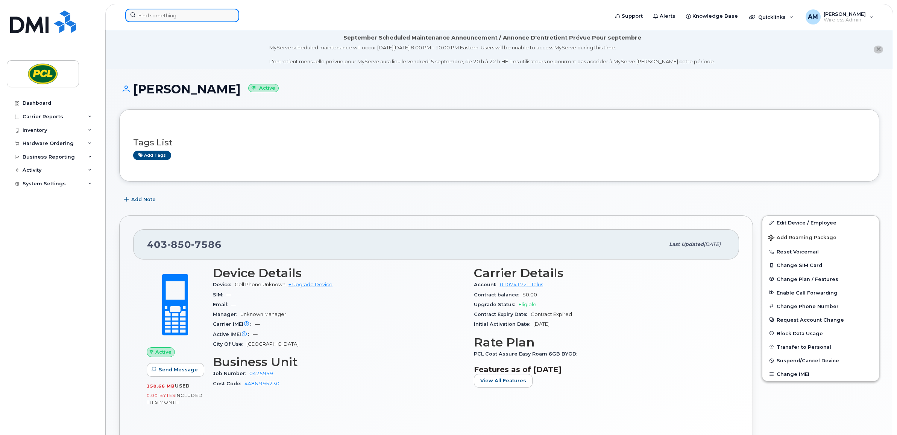
click at [195, 9] on input at bounding box center [182, 16] width 114 height 14
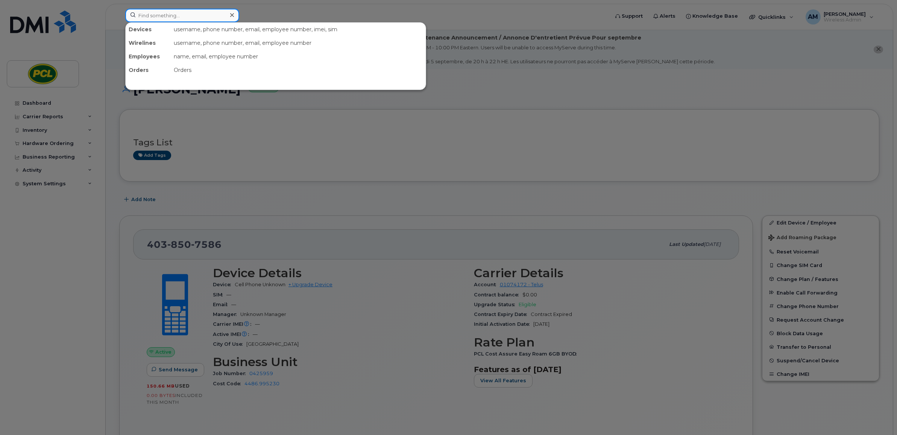
paste input "[PHONE_NUMBER]"
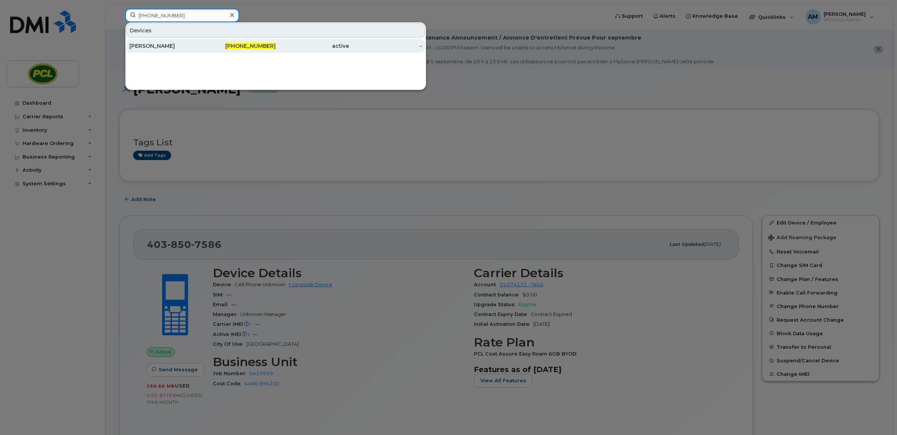
type input "[PHONE_NUMBER]"
click at [175, 49] on div "[PERSON_NAME]" at bounding box center [165, 46] width 73 height 8
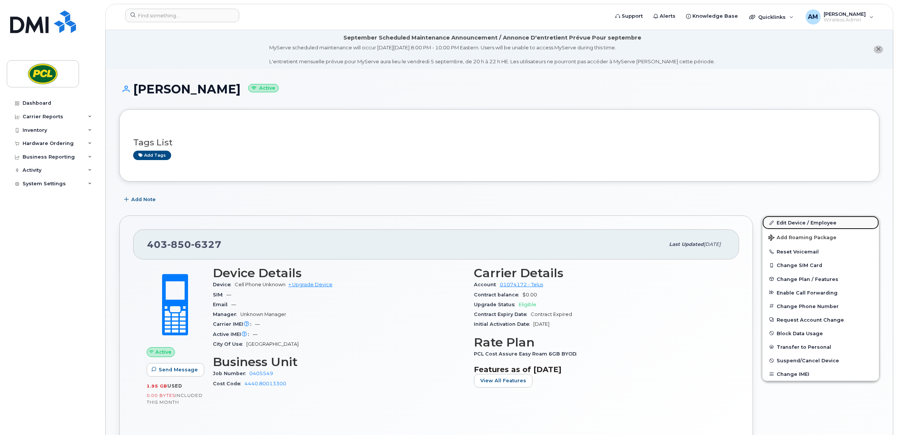
click at [804, 221] on link "Edit Device / Employee" at bounding box center [821, 223] width 117 height 14
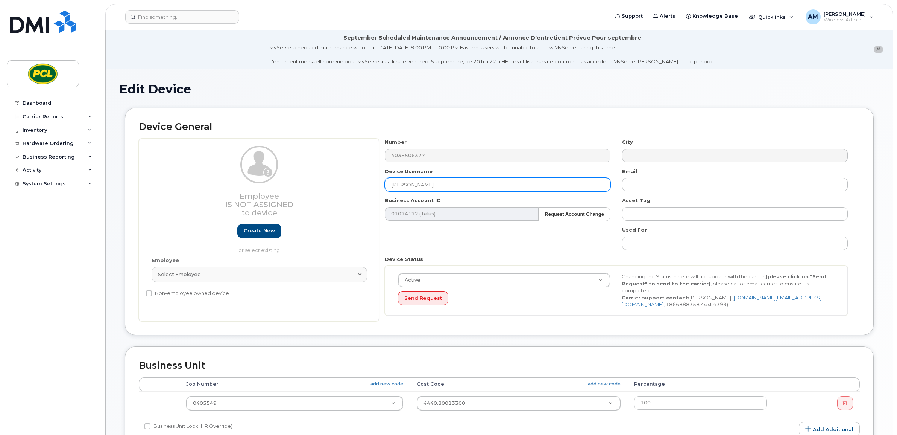
drag, startPoint x: 442, startPoint y: 187, endPoint x: 375, endPoint y: 187, distance: 66.6
click at [375, 187] on div "Employee Is not assigned to device Create new or select existing Employee Selec…" at bounding box center [499, 229] width 721 height 182
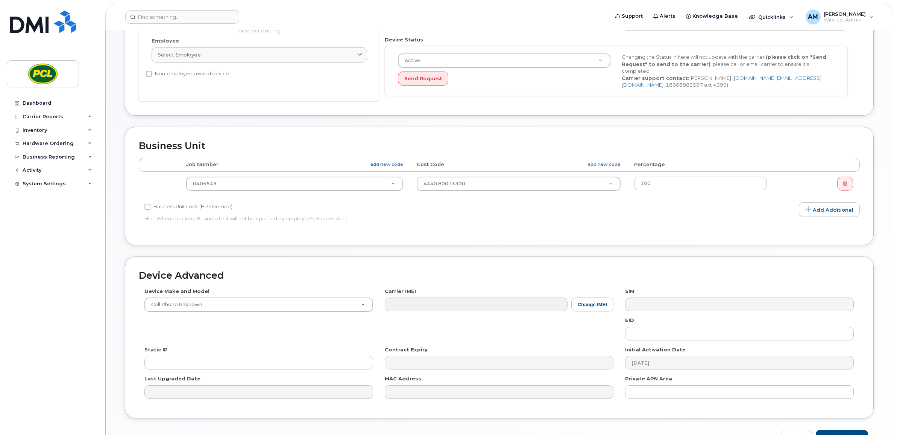
scroll to position [251, 0]
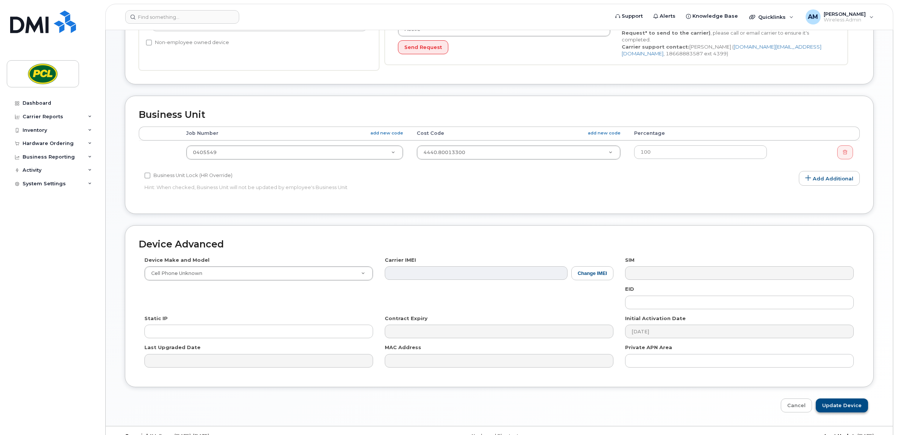
type input "[PERSON_NAME]"
click at [836, 401] on input "Update Device" at bounding box center [842, 405] width 52 height 14
type input "Saving..."
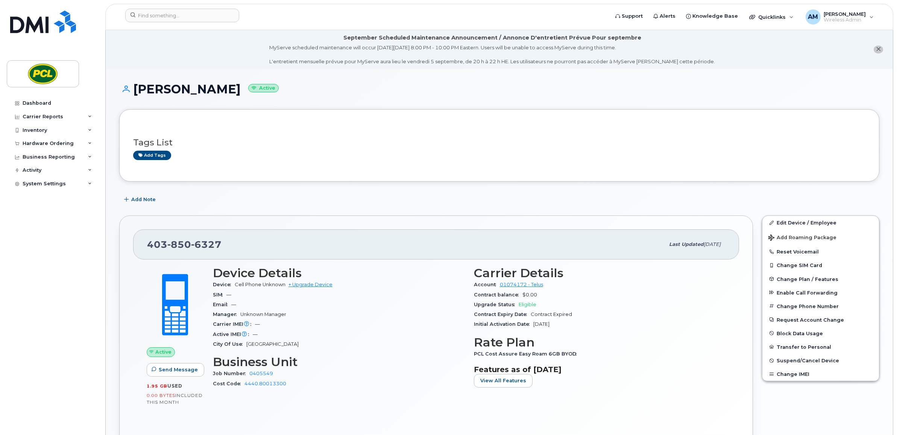
click at [569, 150] on div "Tags List Add tags" at bounding box center [499, 145] width 733 height 29
click at [794, 19] on div "Quicklinks" at bounding box center [771, 16] width 55 height 15
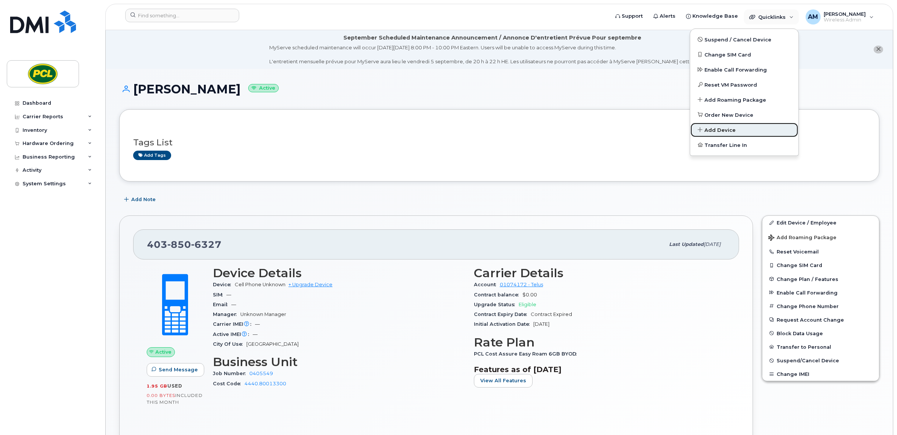
click at [721, 131] on span "Add Device" at bounding box center [720, 130] width 31 height 8
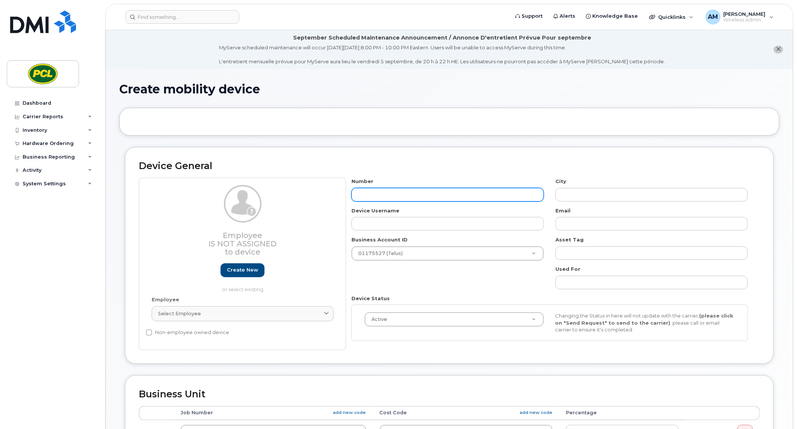
click at [401, 190] on input "text" at bounding box center [447, 195] width 192 height 14
paste input "No issues with the systems and setup. Closing this task now Thank you Ajay Meena"
type input "No issues with the systems and setup. Closing this task now Thank you Ajay Meena"
type input "?"
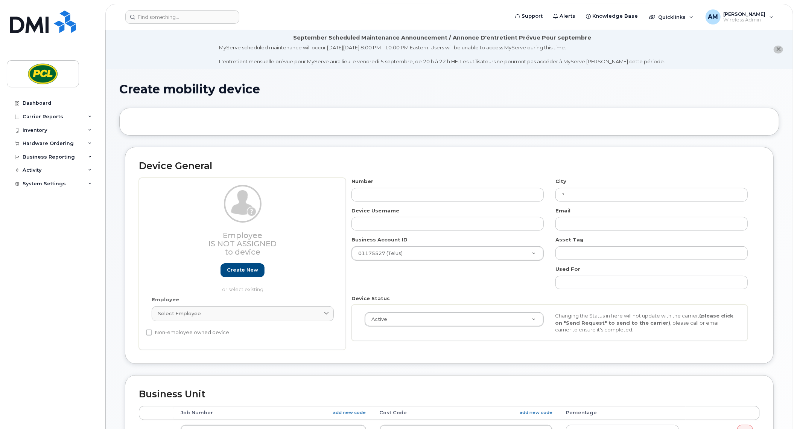
scroll to position [296, 0]
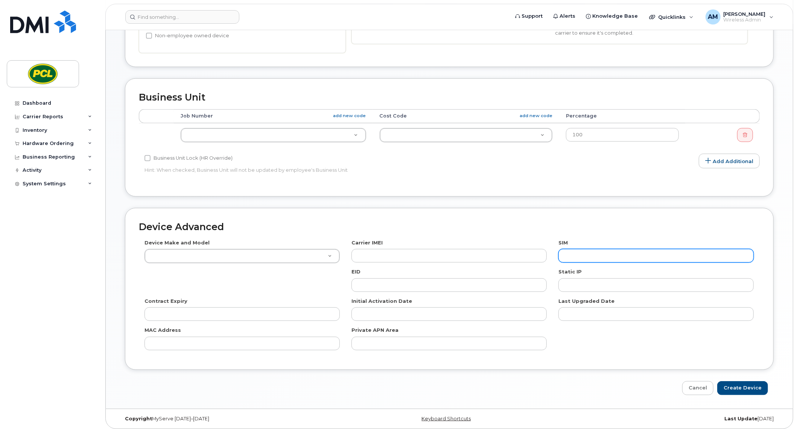
click at [566, 252] on input "text" at bounding box center [655, 256] width 195 height 14
paste input "891223020021178785"
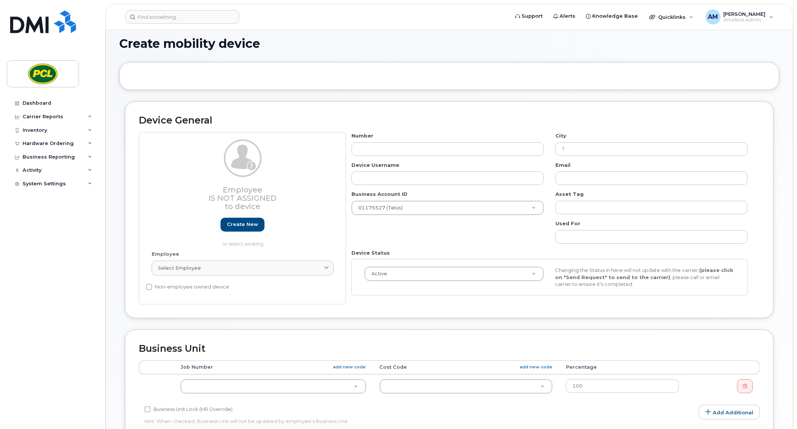
scroll to position [0, 0]
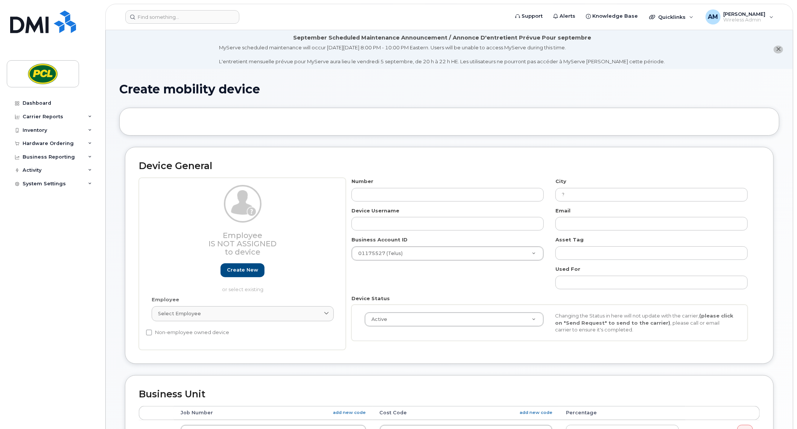
type input "891223020021178785"
click at [406, 184] on div "Number" at bounding box center [448, 190] width 204 height 24
click at [405, 194] on input "text" at bounding box center [447, 195] width 192 height 14
drag, startPoint x: 375, startPoint y: 187, endPoint x: 375, endPoint y: 191, distance: 4.1
click at [375, 188] on input "text" at bounding box center [447, 195] width 192 height 14
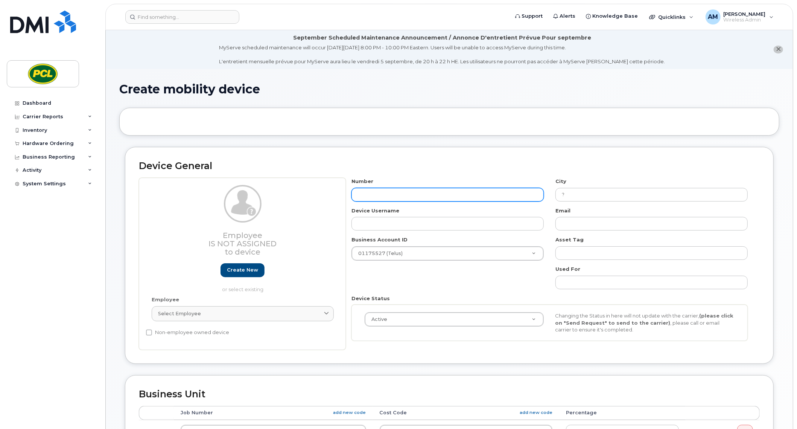
paste input "587-999-8971"
type input "587-999-8971"
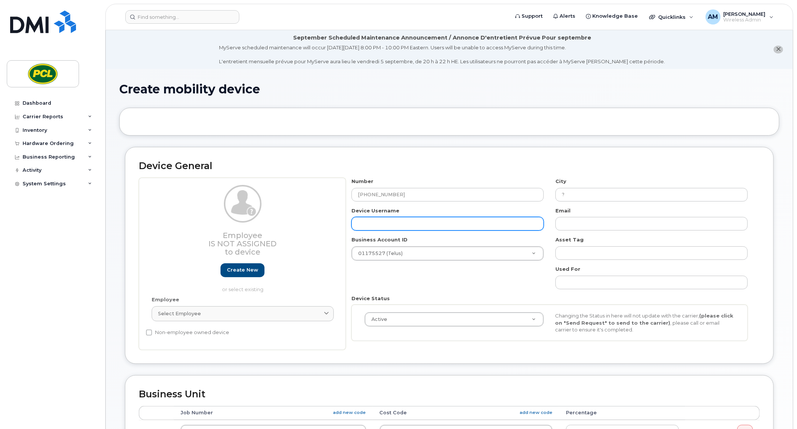
click at [391, 230] on div "Number 587-999-8971 City ? Device Username Email Business Account ID 01175527 (…" at bounding box center [550, 262] width 408 height 169
click at [395, 225] on input "text" at bounding box center [447, 224] width 192 height 14
drag, startPoint x: 421, startPoint y: 221, endPoint x: 415, endPoint y: 221, distance: 6.0
click at [417, 221] on input "ATB" at bounding box center [447, 224] width 192 height 14
paste input "Township - Hub"
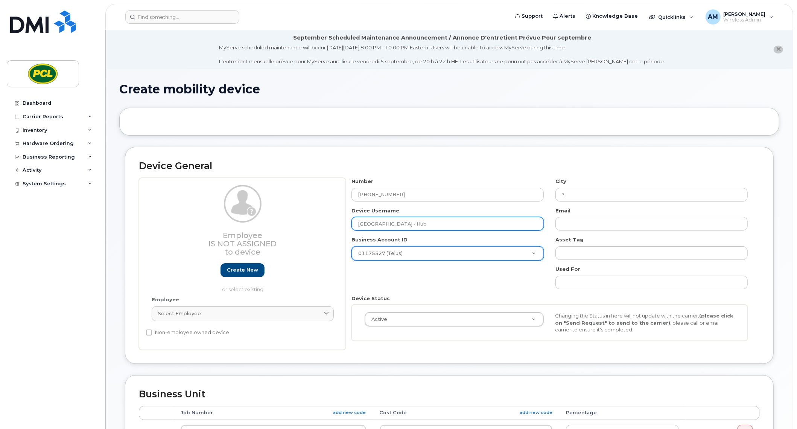
type input "ATB Township - Hub"
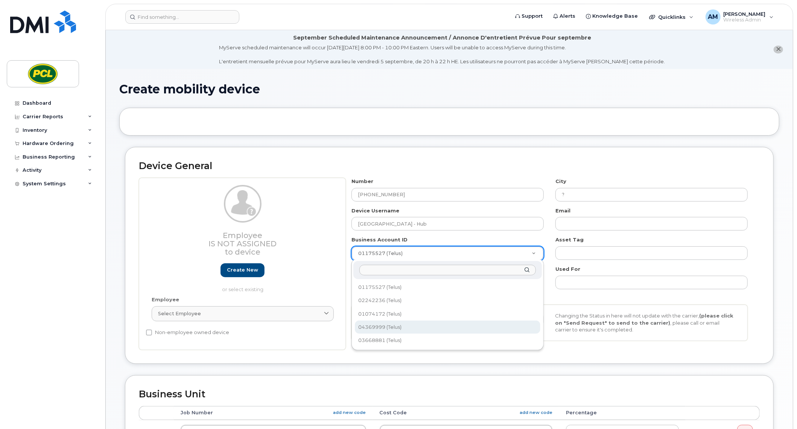
select select "745"
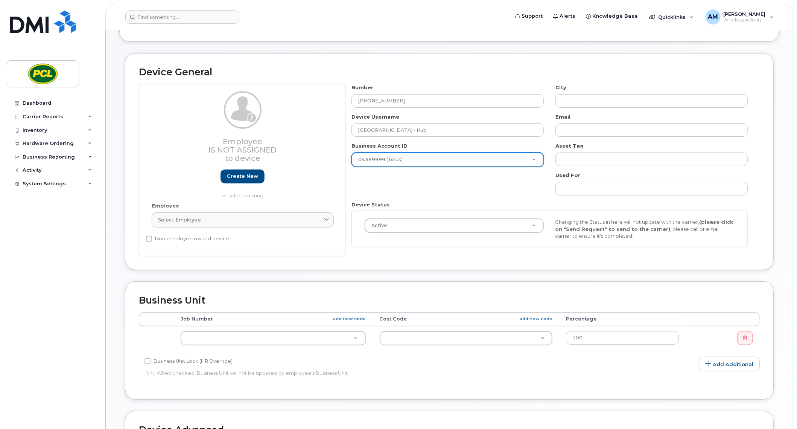
scroll to position [62, 0]
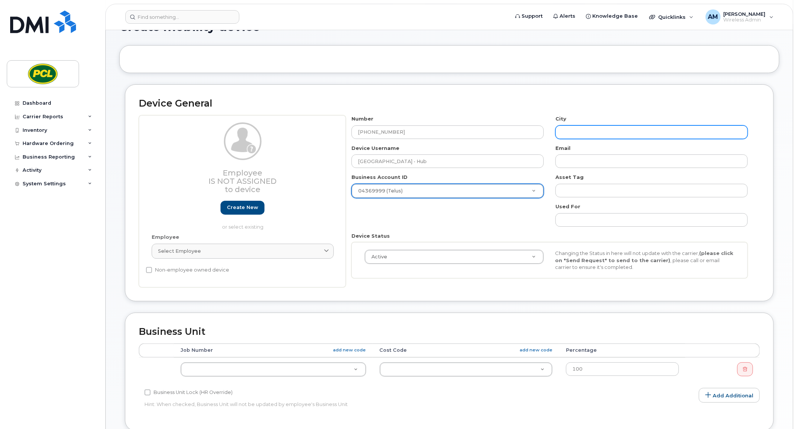
click at [574, 132] on input "text" at bounding box center [651, 132] width 192 height 14
type input "[GEOGRAPHIC_DATA]"
click at [506, 216] on div "Number 587-999-8971 City Calgary Device Username ATB Township - Hub Email Busin…" at bounding box center [550, 199] width 408 height 169
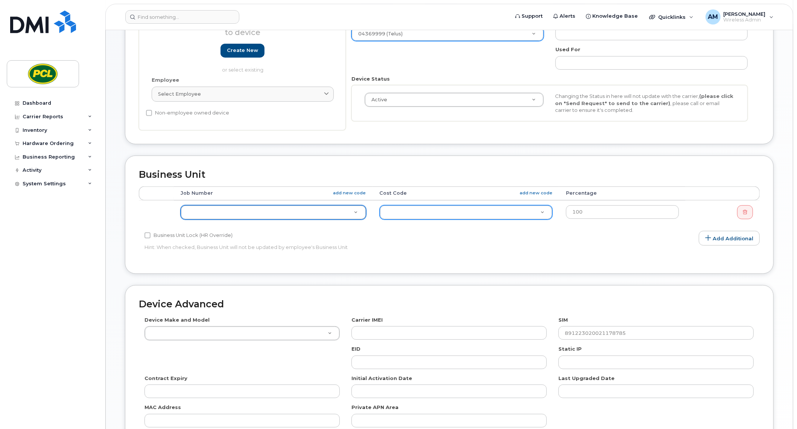
type input "4"
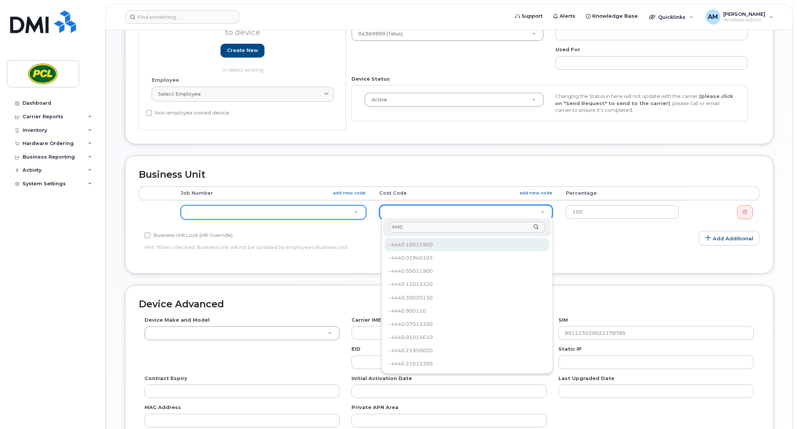
type input "4440.10013330"
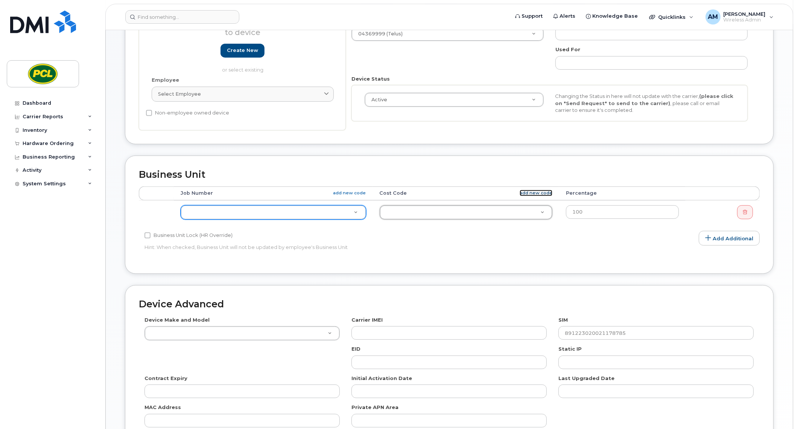
click at [543, 190] on link "add new code" at bounding box center [536, 193] width 33 height 6
click at [334, 202] on td at bounding box center [273, 212] width 199 height 24
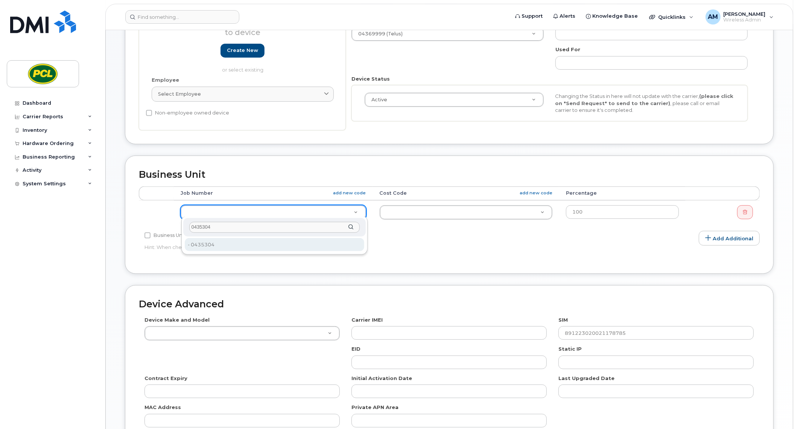
type input "0435304"
type input "2209594"
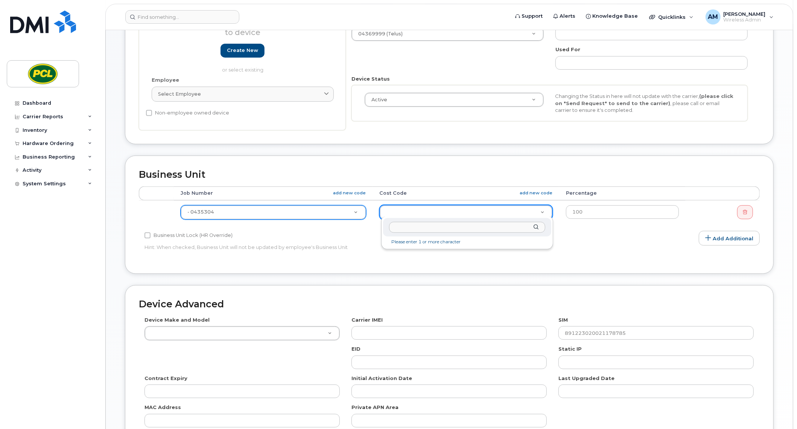
click at [403, 231] on input "text" at bounding box center [467, 227] width 156 height 11
paste input "10013330"
type input "10013330"
type input "85336"
type input "4440.10013330"
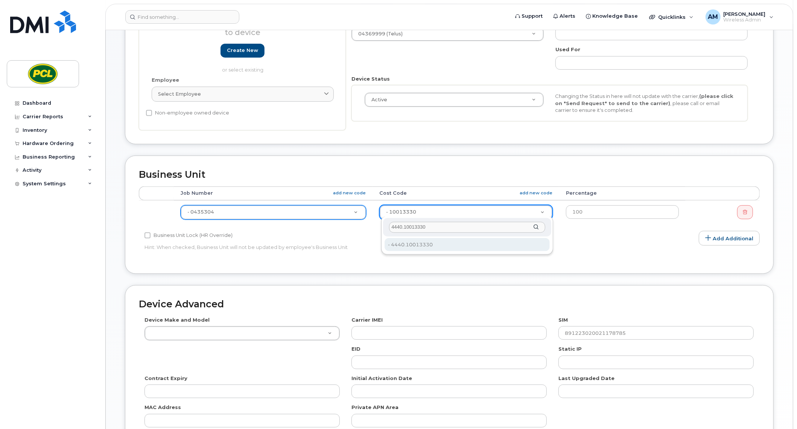
click at [418, 251] on div "4440.10013330 - 4440.10013330 - 4440.10013330" at bounding box center [467, 235] width 172 height 38
type input "2209593"
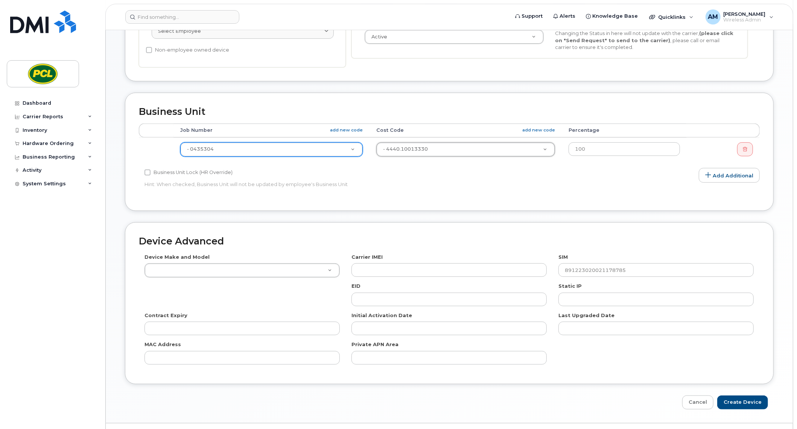
scroll to position [296, 0]
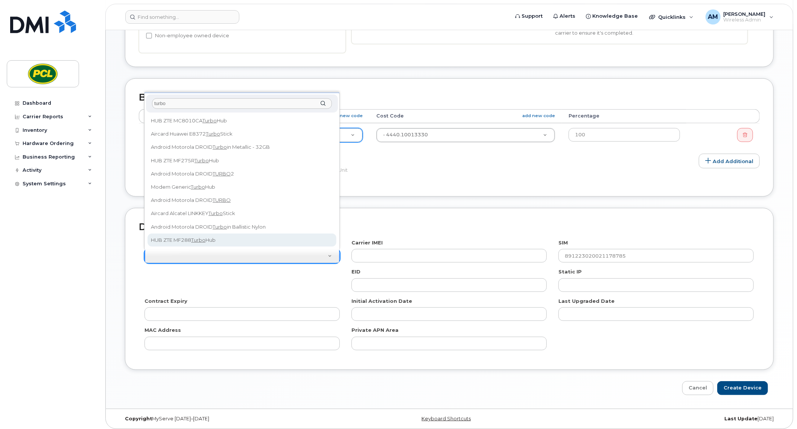
type input "turbo"
select select "1453"
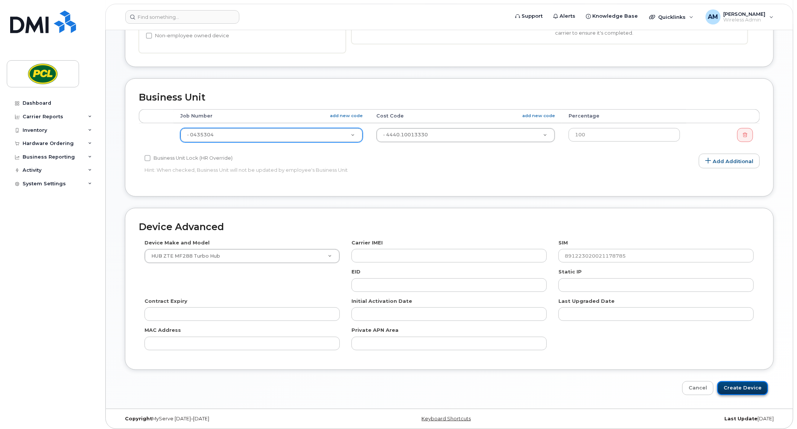
click at [743, 381] on input "Create Device" at bounding box center [742, 388] width 51 height 14
type input "Saving..."
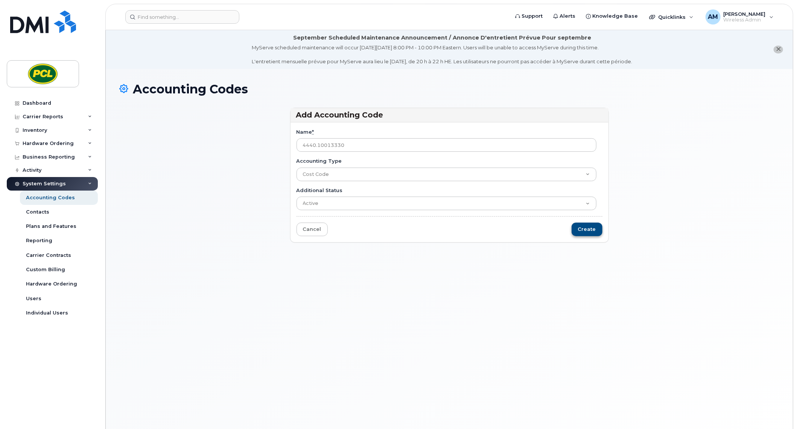
type input "4440.10013330"
click at [587, 228] on input "Create" at bounding box center [586, 229] width 31 height 14
type input "Saving..."
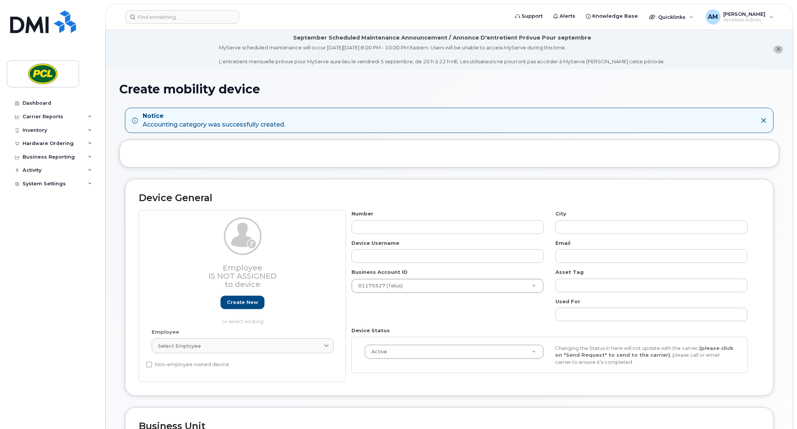
scroll to position [188, 0]
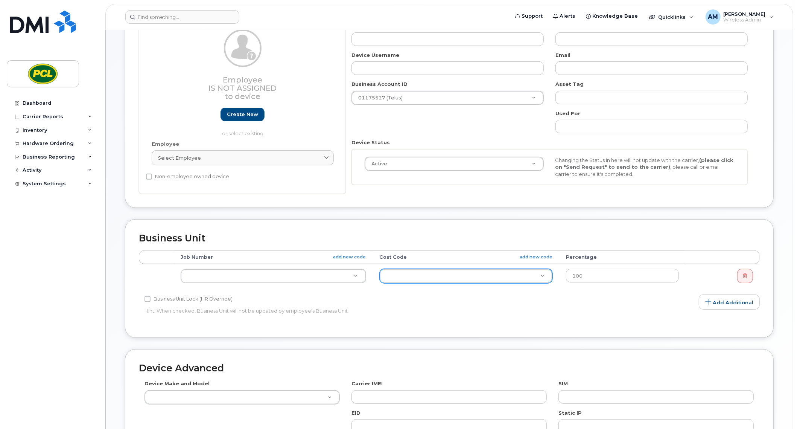
click at [426, 269] on div at bounding box center [466, 276] width 173 height 14
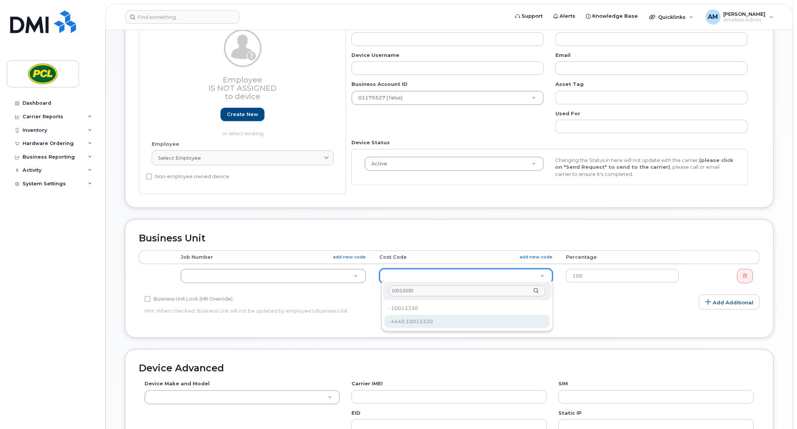
type input "10013330"
type input "2209593"
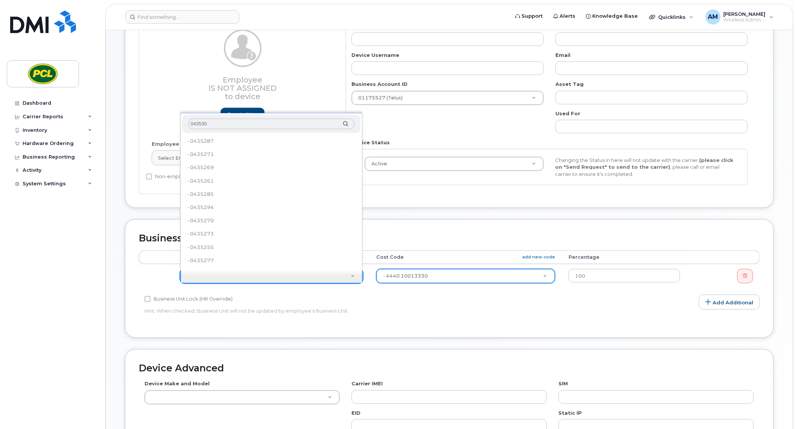
type input "0435304"
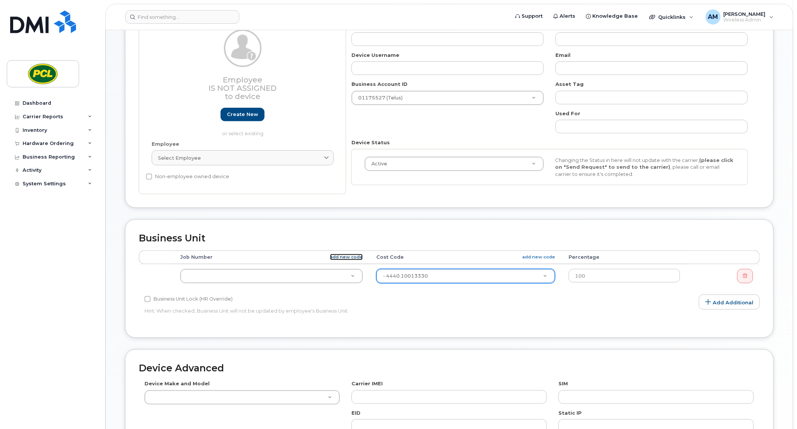
click at [341, 254] on link "add new code" at bounding box center [346, 257] width 33 height 6
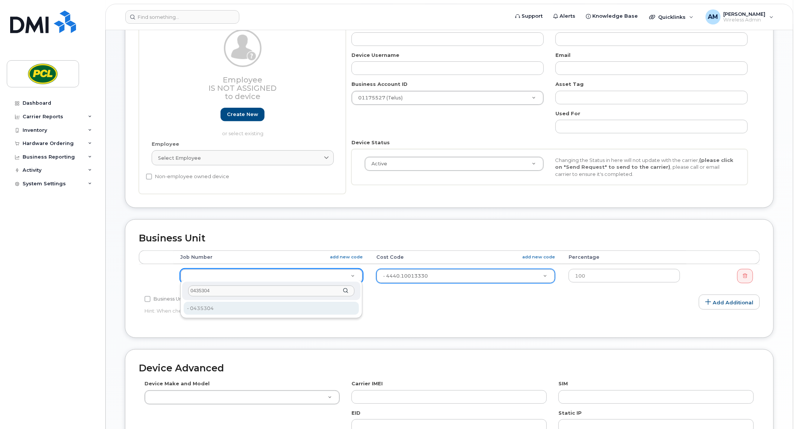
type input "0435304"
type input "2209594"
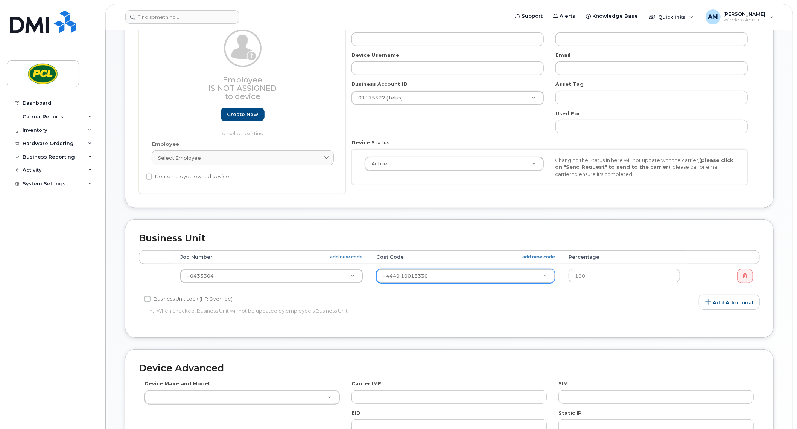
click at [458, 312] on div "Business Unit Lock (HR Override) Hint: When checked, Business Unit will not be …" at bounding box center [346, 306] width 414 height 24
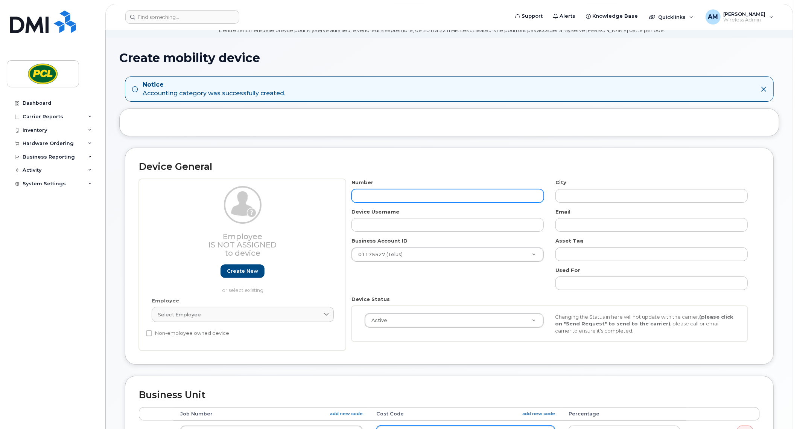
click at [419, 196] on input "text" at bounding box center [447, 196] width 192 height 14
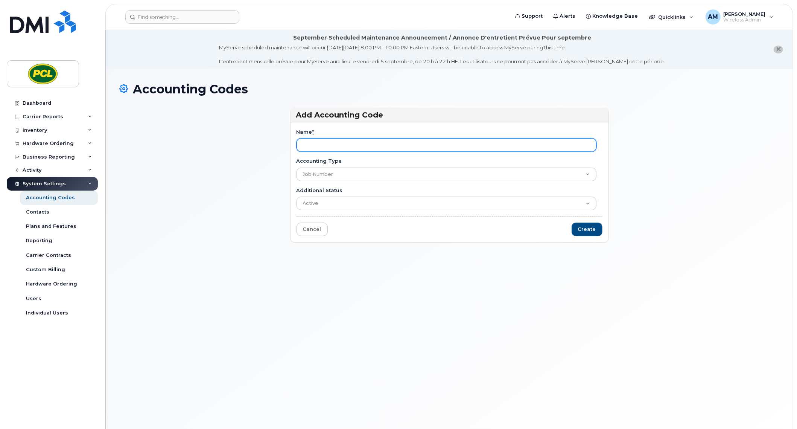
click at [383, 139] on input "Name *" at bounding box center [446, 145] width 300 height 14
paste input "0435304"
type input "0435304"
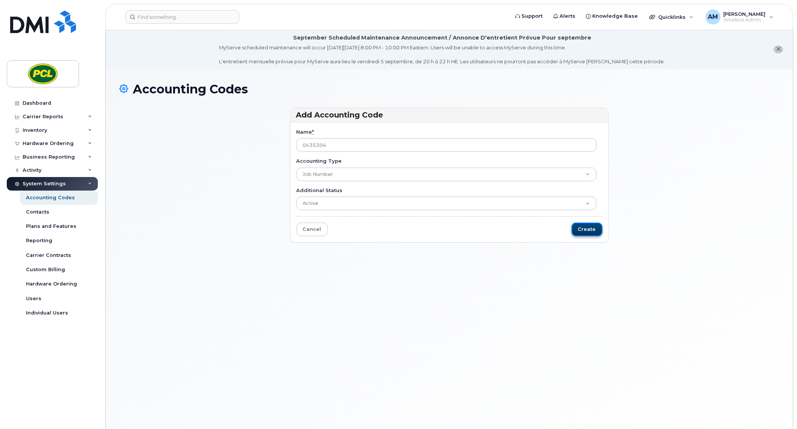
click at [600, 223] on input "Create" at bounding box center [586, 229] width 31 height 14
type input "Saving..."
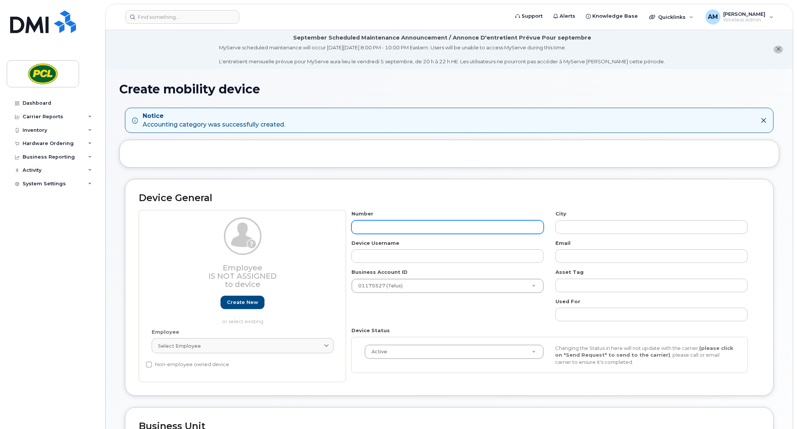
click at [388, 220] on input "text" at bounding box center [447, 227] width 192 height 14
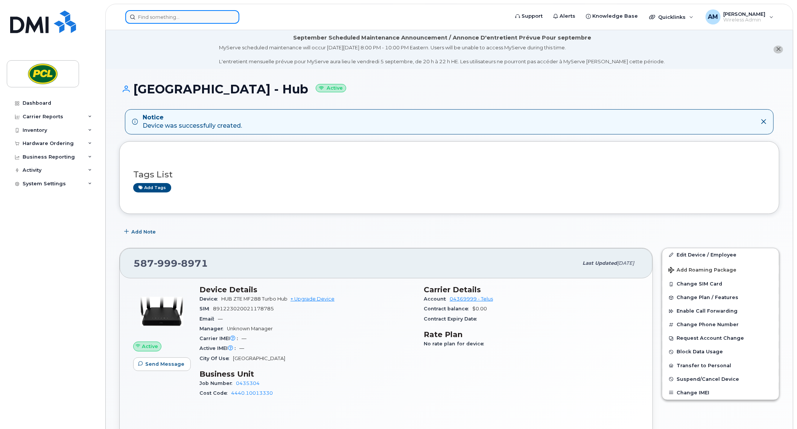
click at [189, 18] on input at bounding box center [182, 17] width 114 height 14
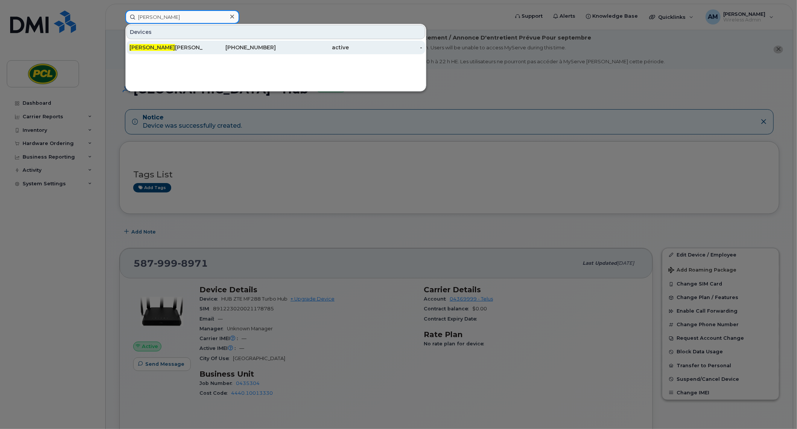
type input "franco"
click at [185, 45] on div "Franco Mendez" at bounding box center [165, 48] width 73 height 8
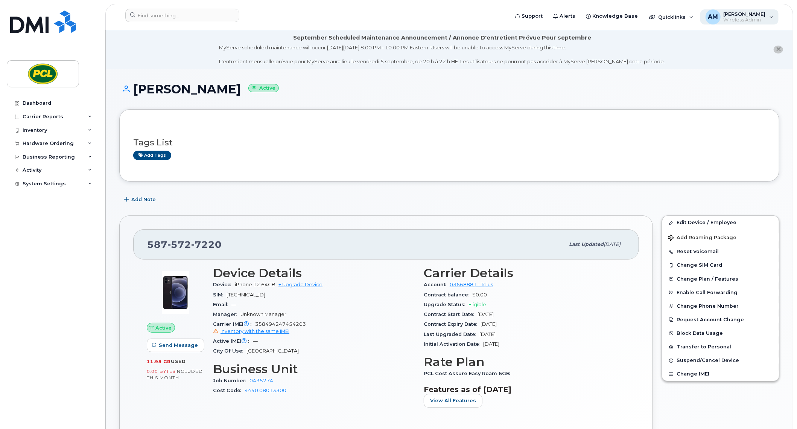
click at [750, 15] on span "[PERSON_NAME]" at bounding box center [744, 14] width 42 height 6
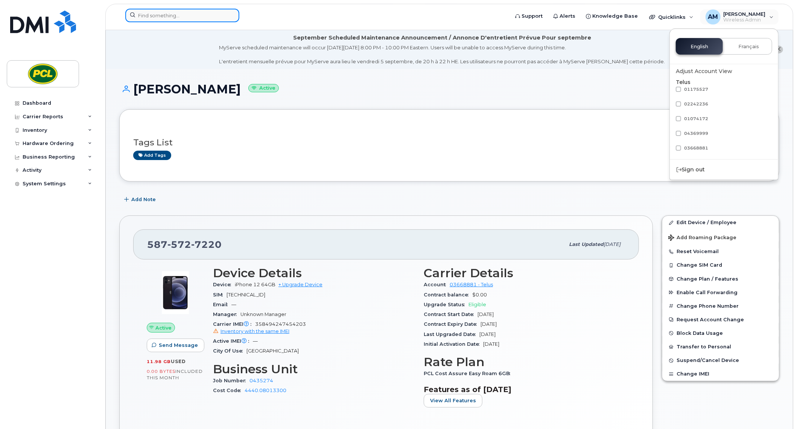
click at [205, 17] on input at bounding box center [182, 16] width 114 height 14
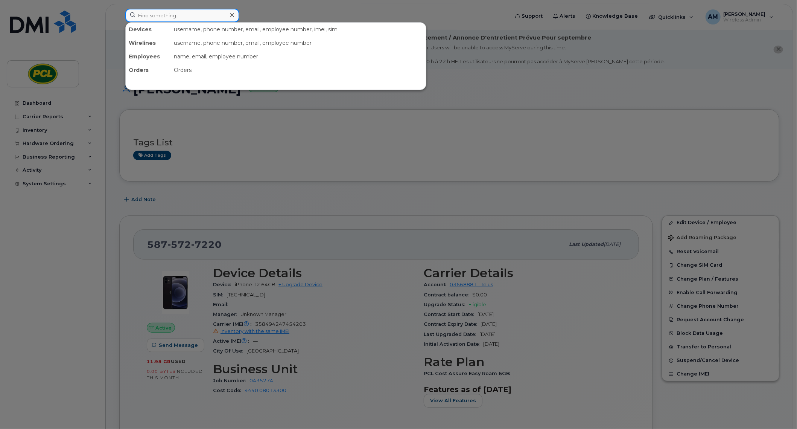
scroll to position [125, 0]
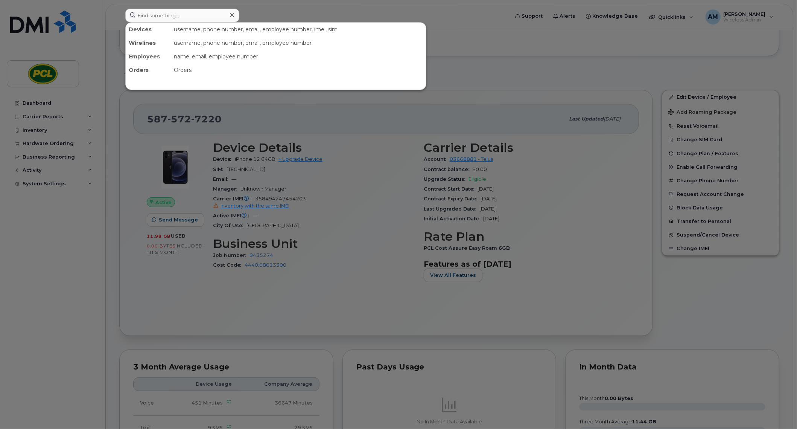
click at [323, 290] on div at bounding box center [398, 214] width 797 height 429
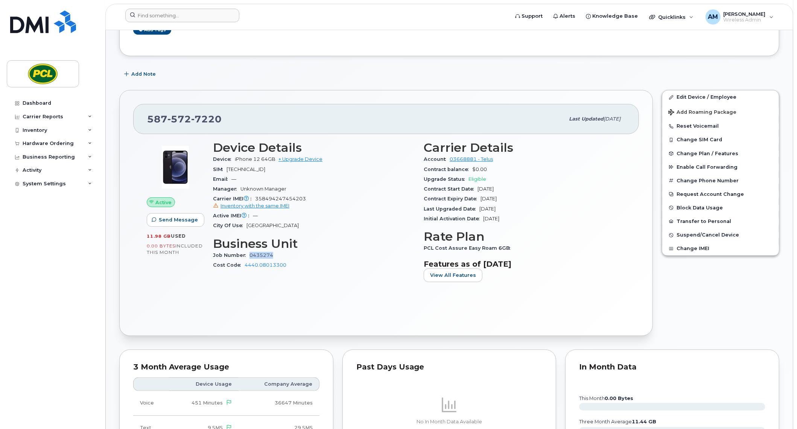
drag, startPoint x: 293, startPoint y: 250, endPoint x: 250, endPoint y: 256, distance: 43.7
click at [250, 256] on div "Job Number 0435274" at bounding box center [314, 255] width 202 height 10
copy link "0435274"
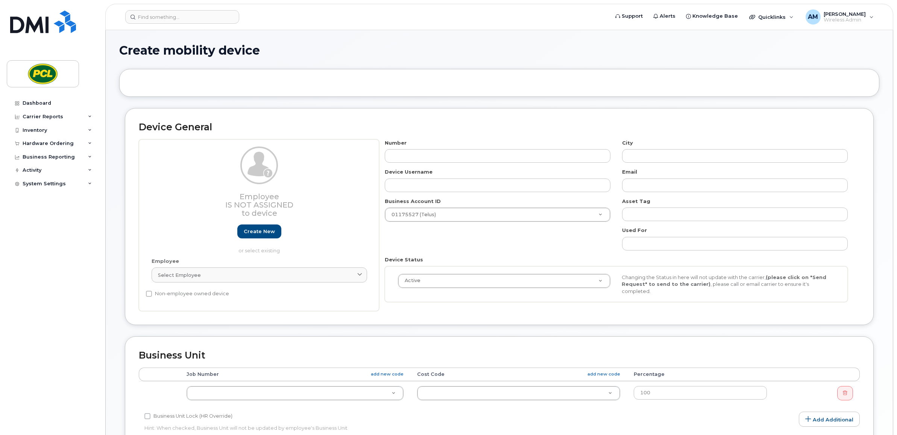
click at [394, 145] on div "Device General Employee Is not assigned to device Create new or select existing…" at bounding box center [499, 361] width 760 height 584
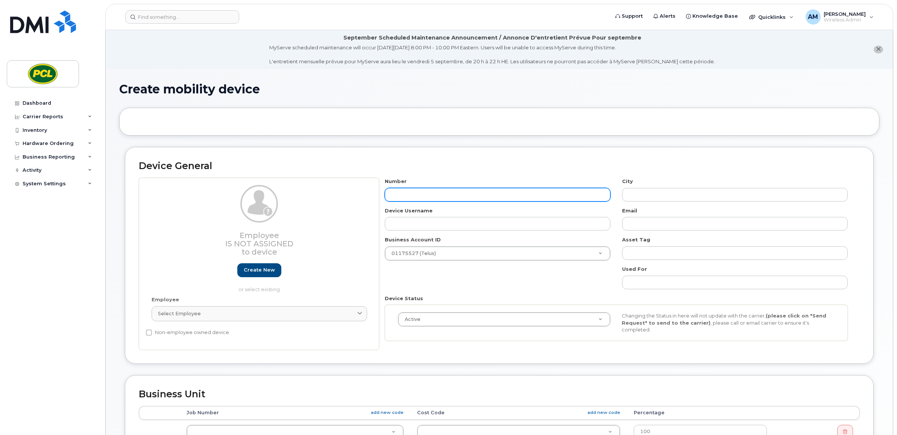
click at [414, 189] on div "Number" at bounding box center [497, 190] width 237 height 24
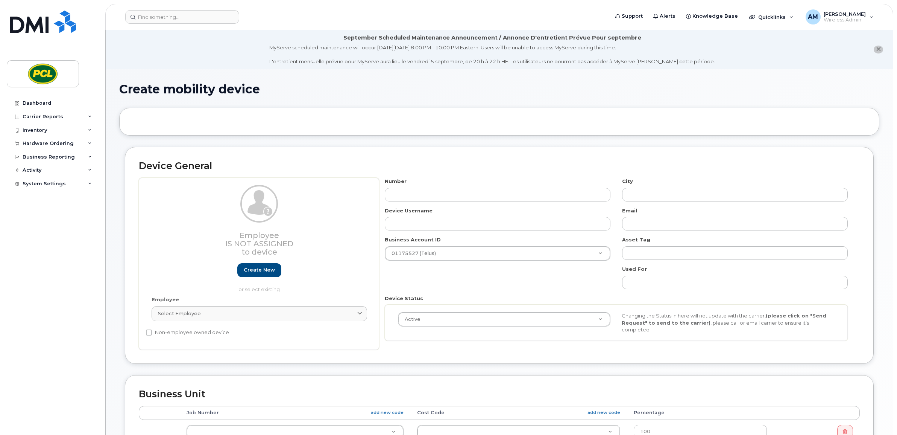
click at [490, 204] on div "Number City Device Username Email Business Account ID 01175527 (Telus) 01175527…" at bounding box center [616, 262] width 475 height 169
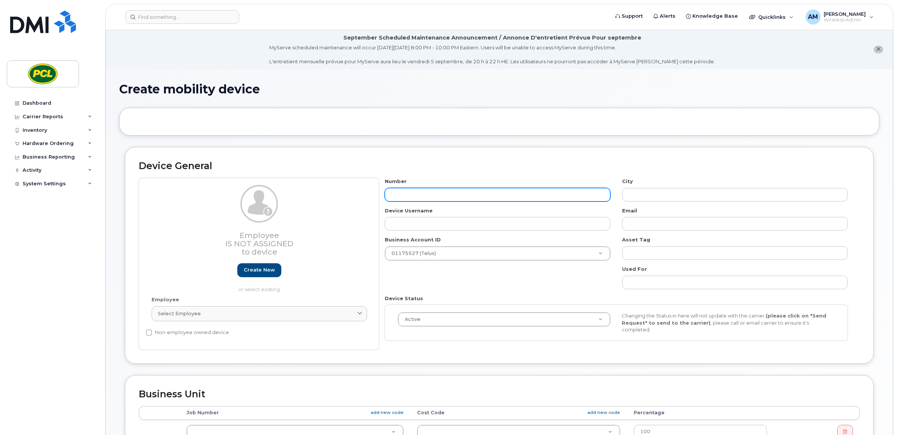
click at [491, 199] on input "text" at bounding box center [498, 195] width 226 height 14
paste input "587-777-9804"
type input "587-777-9804"
type input "?"
type input "587-777-9804"
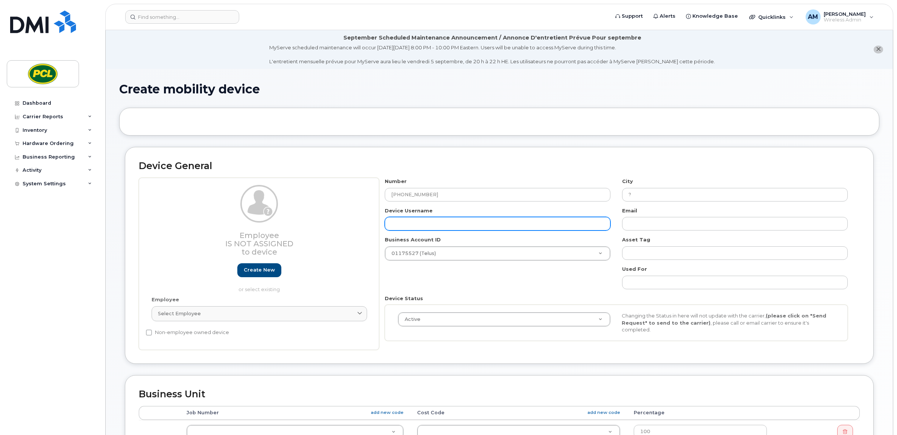
click at [570, 224] on input "text" at bounding box center [498, 224] width 226 height 14
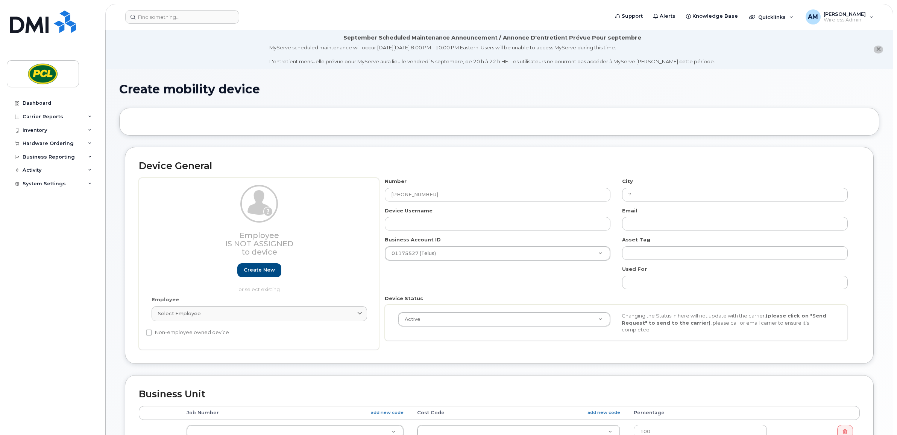
scroll to position [125, 0]
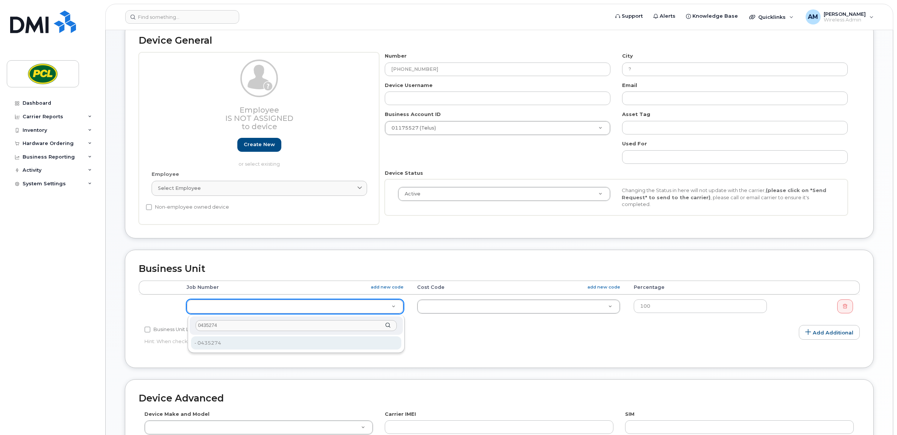
type input "0435274"
type input "2207492"
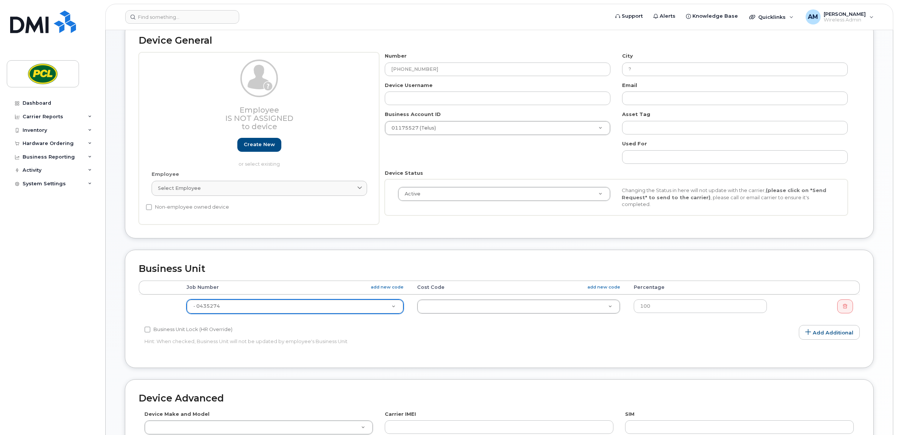
paste input "03013300"
type input "03013300"
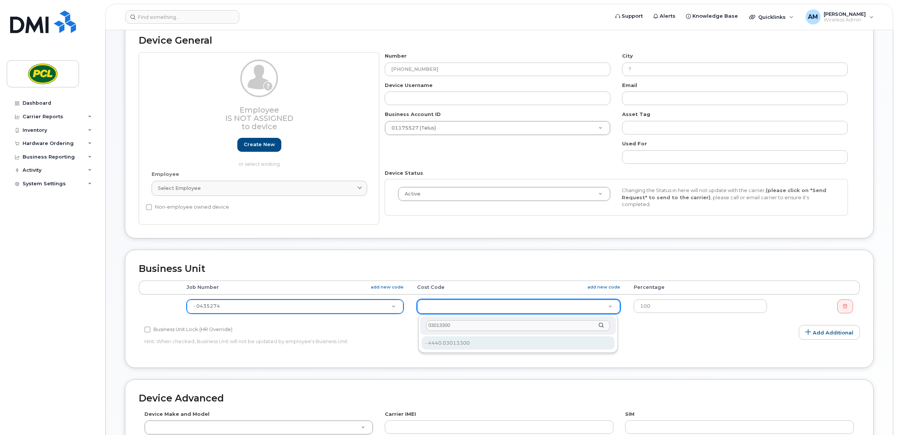
type input "03013300"
type input "2152547"
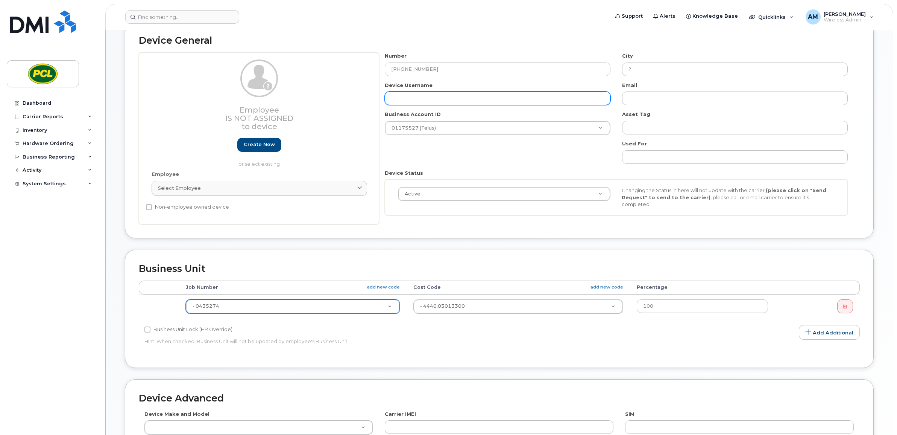
click at [450, 100] on input "text" at bounding box center [498, 98] width 226 height 14
type input "[PERSON_NAME]"
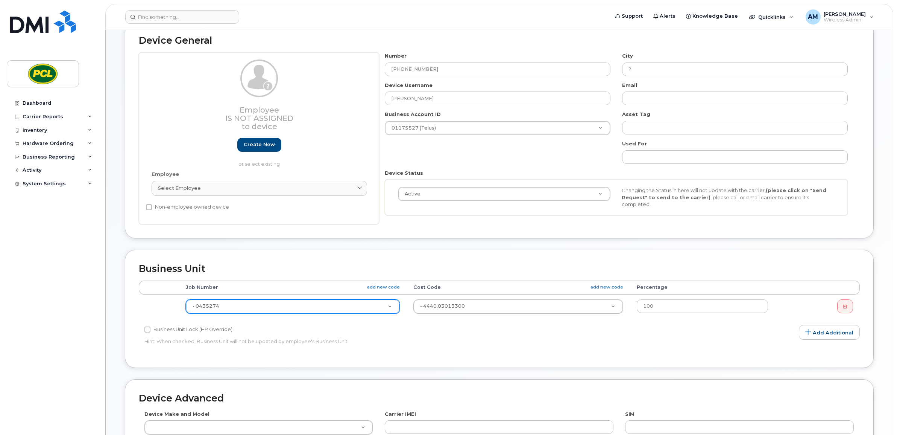
click at [715, 76] on div "Number 587-777-9804 City ? Device Username Franco Mendez - Mifi Email Business …" at bounding box center [616, 136] width 475 height 169
click at [712, 70] on input "?" at bounding box center [735, 69] width 226 height 14
type input "?"
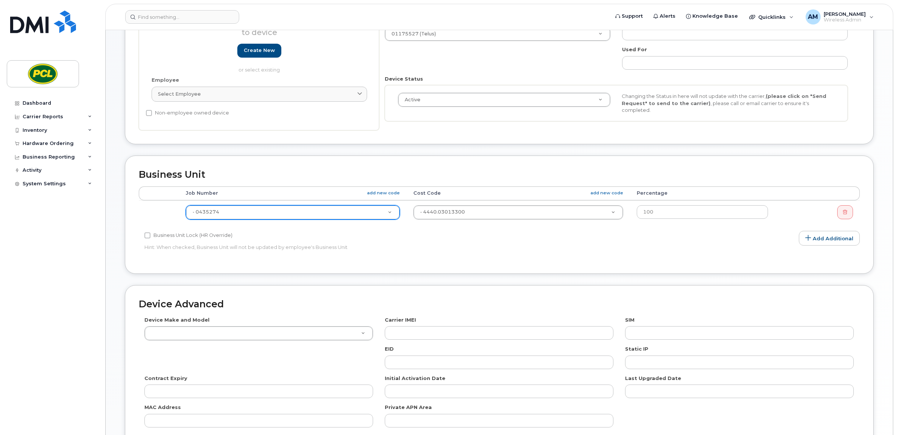
scroll to position [296, 0]
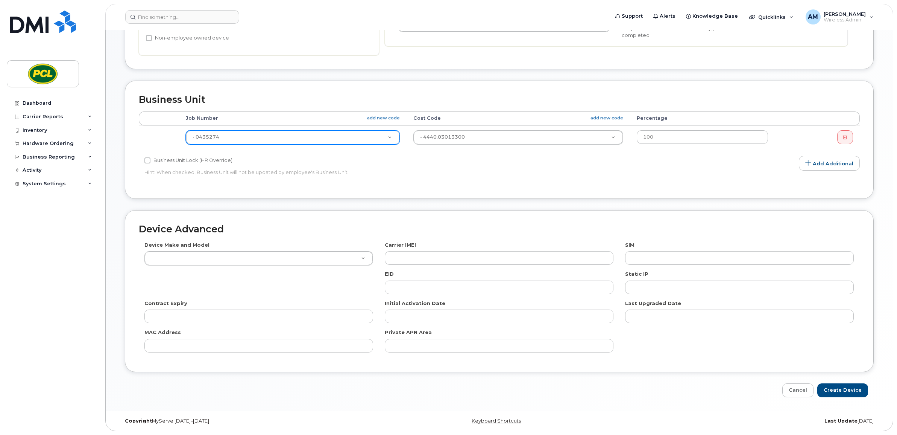
type input "[GEOGRAPHIC_DATA]"
click at [701, 256] on input "text" at bounding box center [739, 258] width 229 height 14
paste input "[TECHNICAL_ID]"
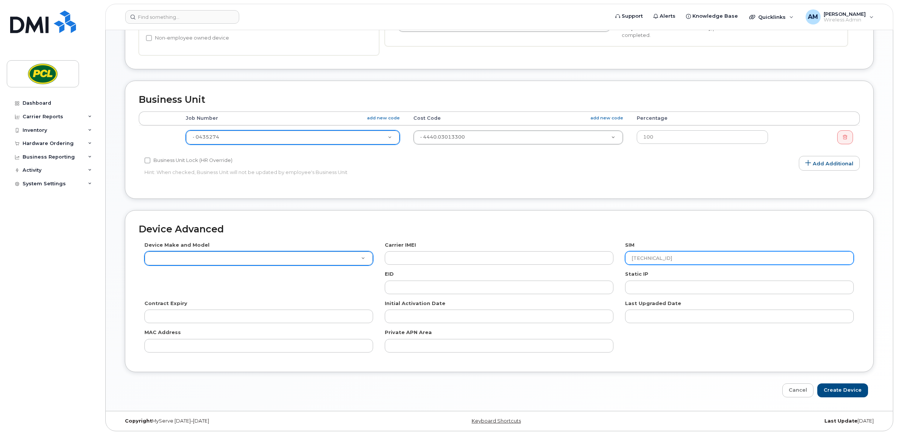
type input "[TECHNICAL_ID]"
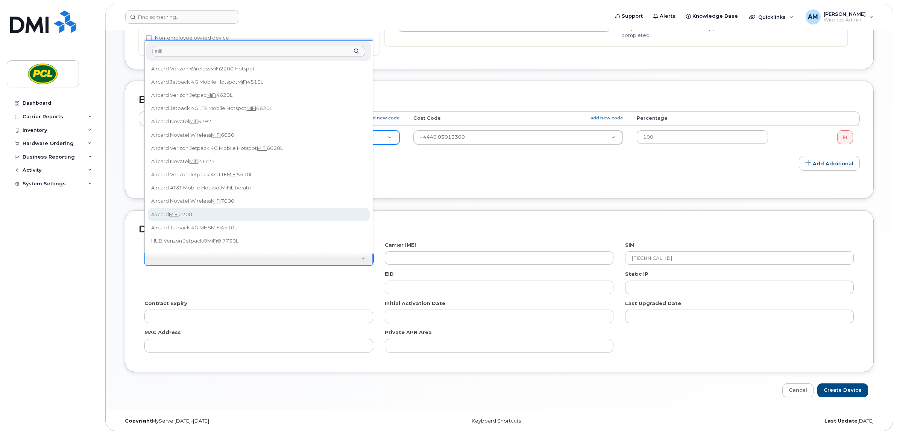
scroll to position [78, 0]
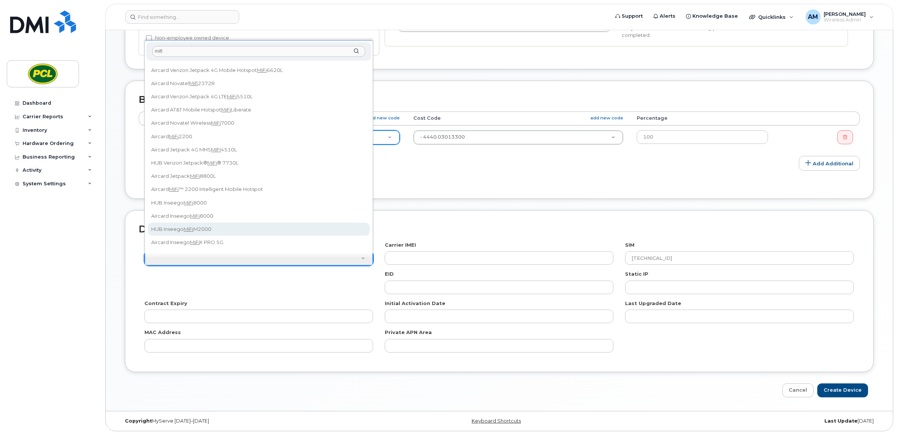
type input "mifi"
drag, startPoint x: 226, startPoint y: 221, endPoint x: 229, endPoint y: 215, distance: 6.7
select select "2579"
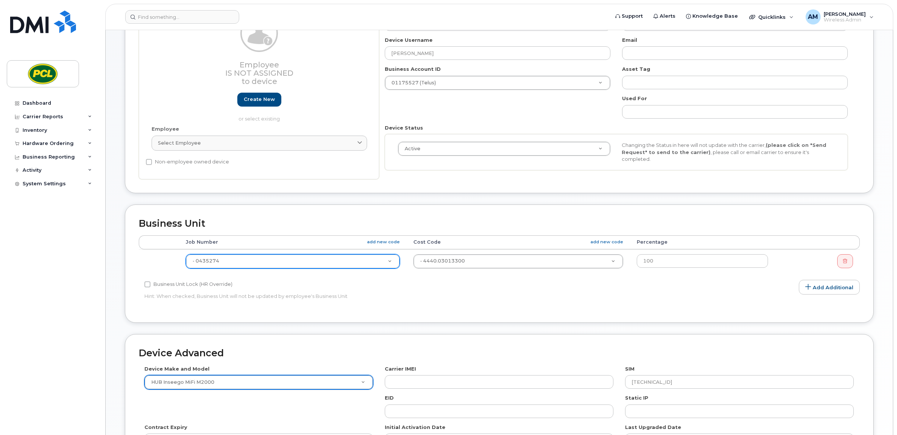
scroll to position [140, 0]
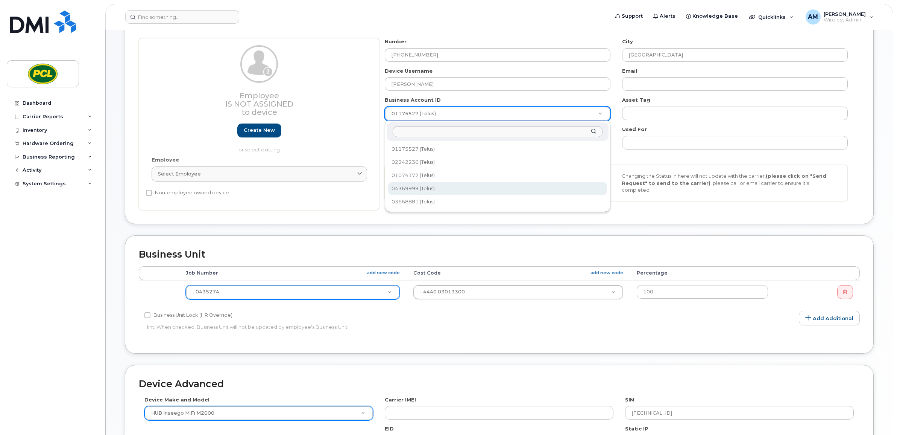
select select "745"
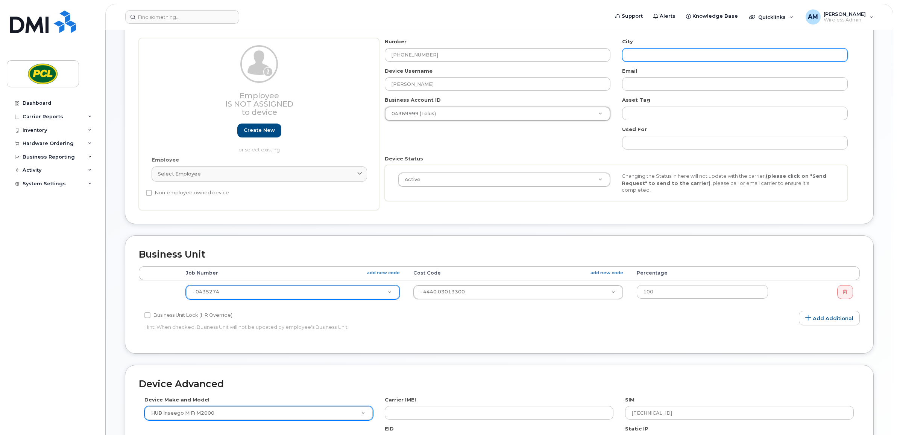
click at [649, 48] on input "text" at bounding box center [735, 55] width 226 height 14
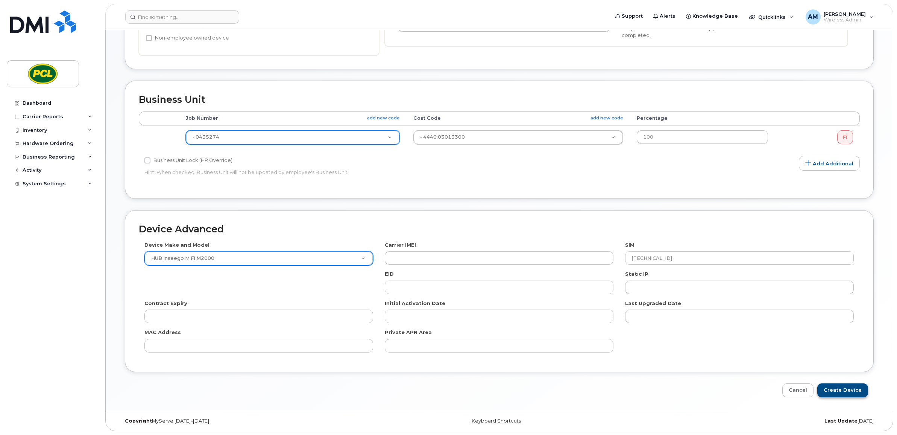
type input "[GEOGRAPHIC_DATA]"
click at [849, 387] on input "Create Device" at bounding box center [843, 390] width 51 height 14
type input "Saving..."
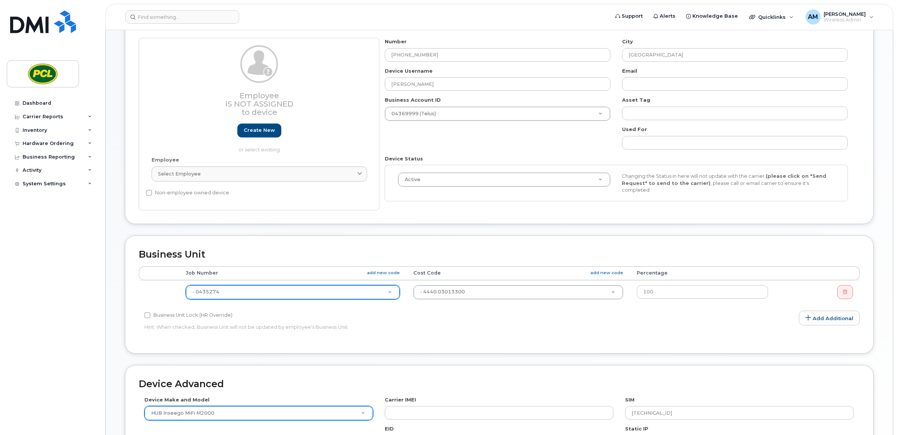
scroll to position [108, 0]
